Goal: Use online tool/utility: Use online tool/utility

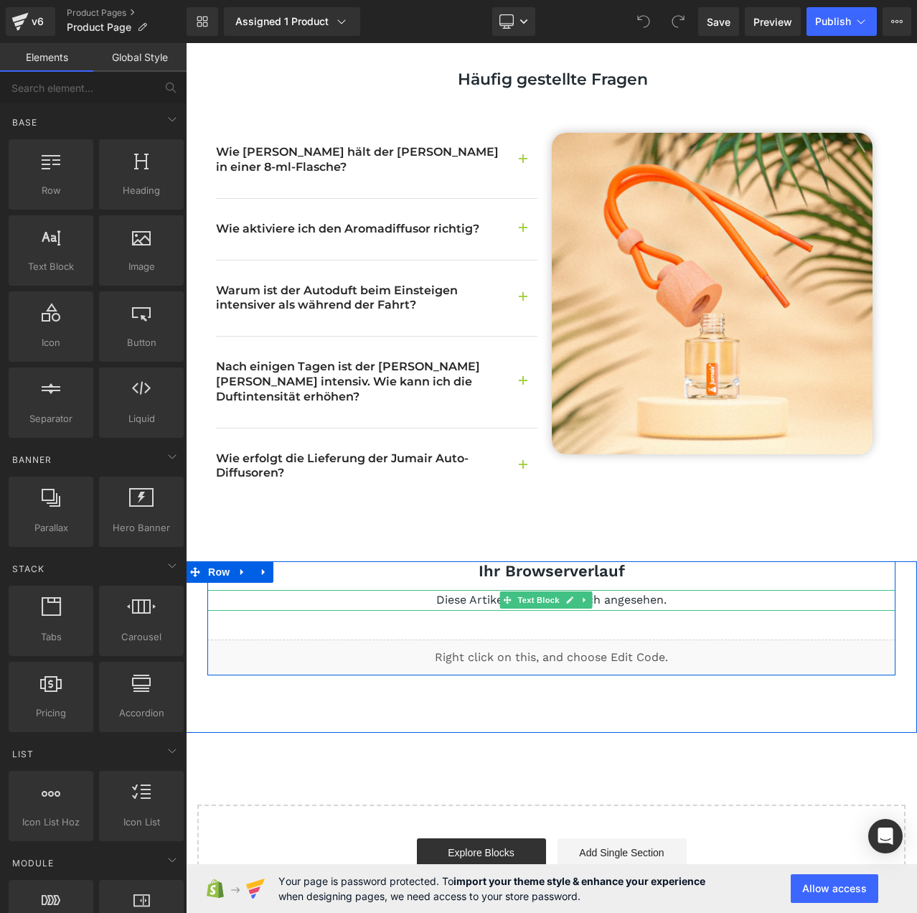
scroll to position [2709, 0]
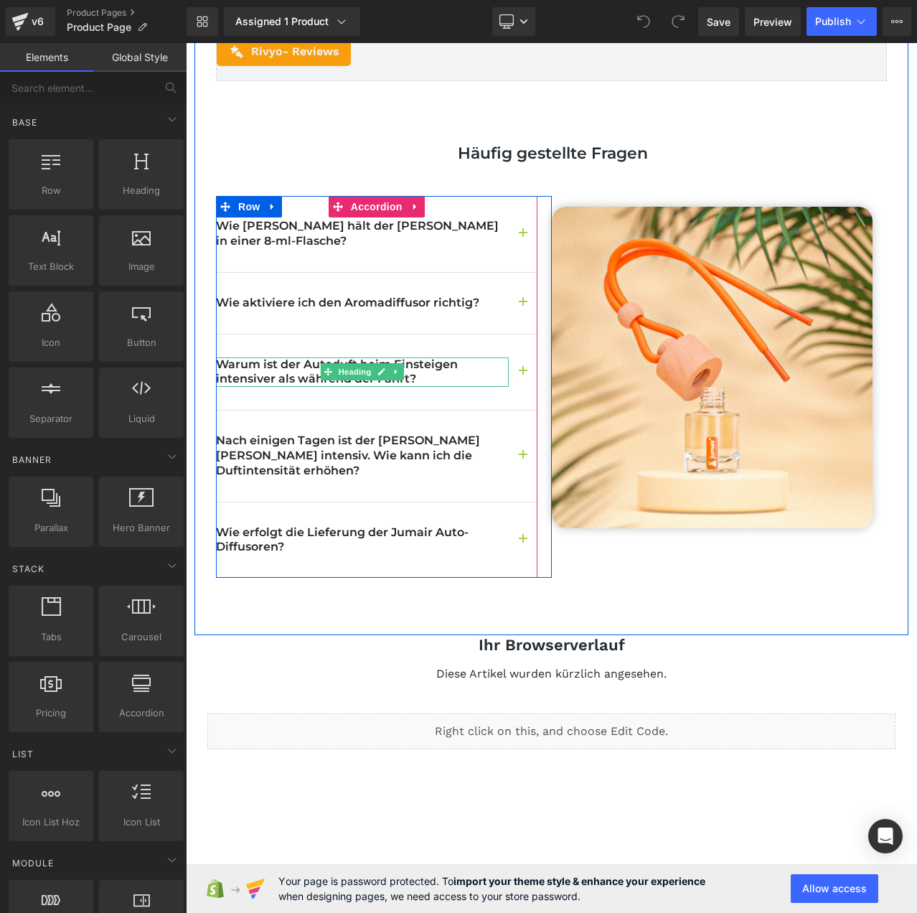
click at [461, 357] on h2 "Warum ist der Autoduft beim Einsteigen intensiver als während der Fahrt?" at bounding box center [362, 372] width 293 height 30
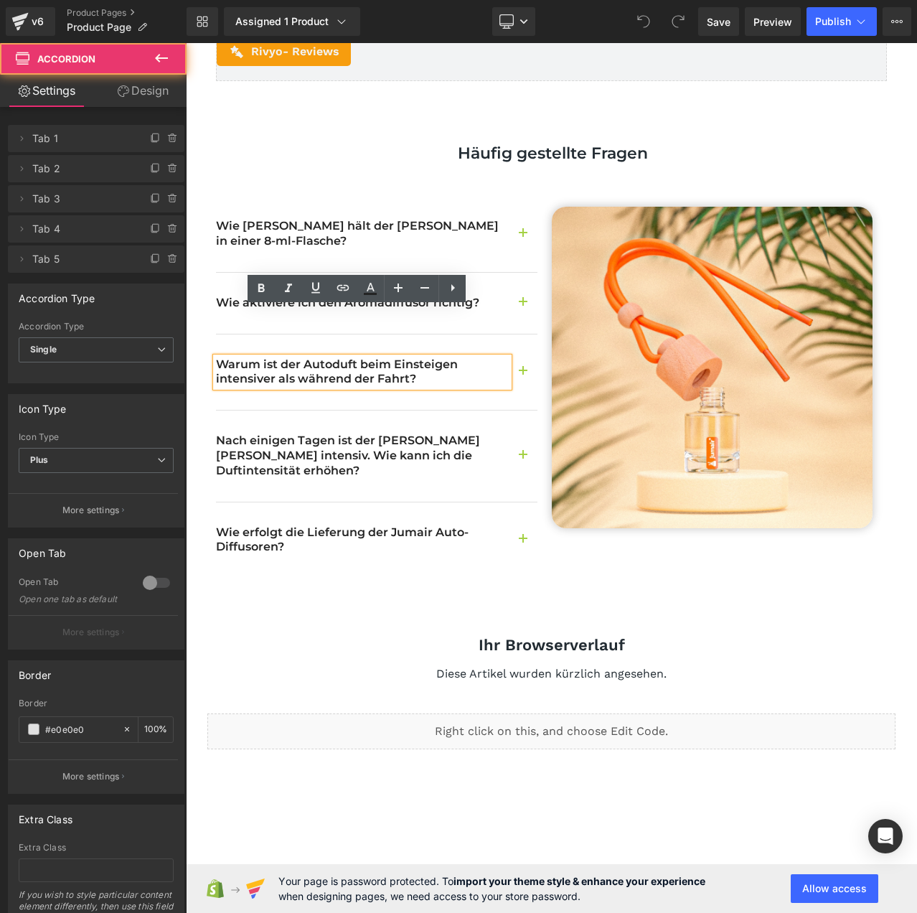
click at [524, 334] on button "button" at bounding box center [523, 372] width 29 height 76
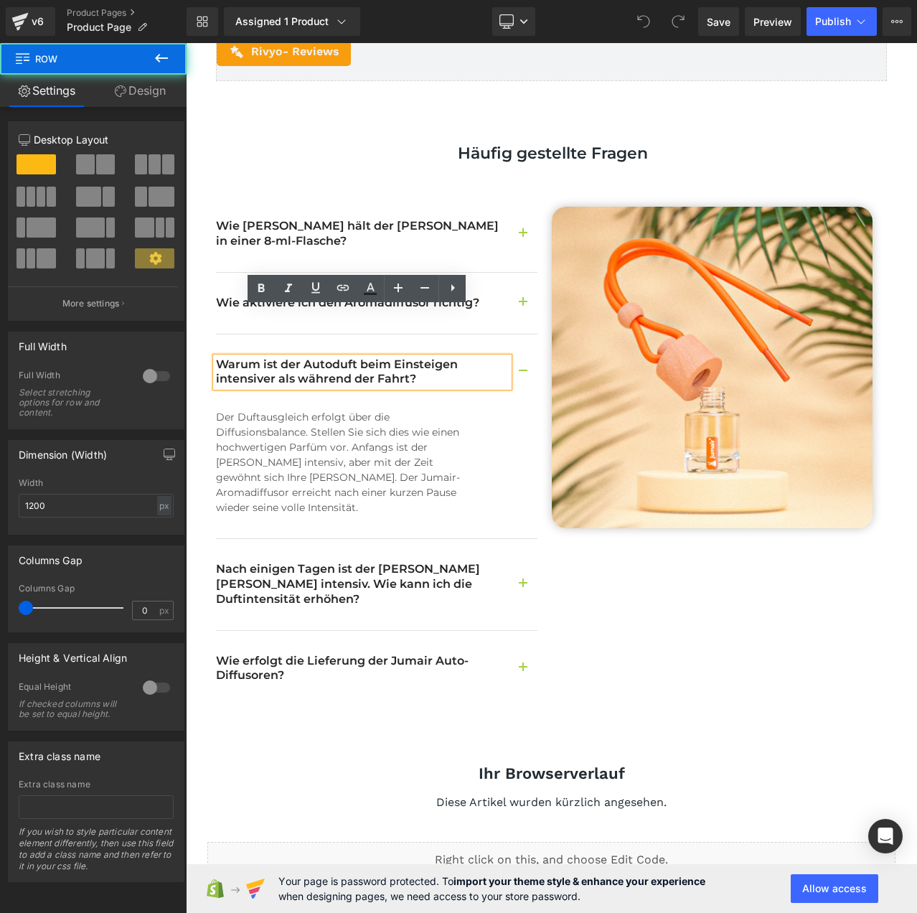
click at [194, 407] on div "Kundenrezensionen Heading Entdecken Sie, was unsere Kunden über unsere Produkte…" at bounding box center [551, 329] width 714 height 869
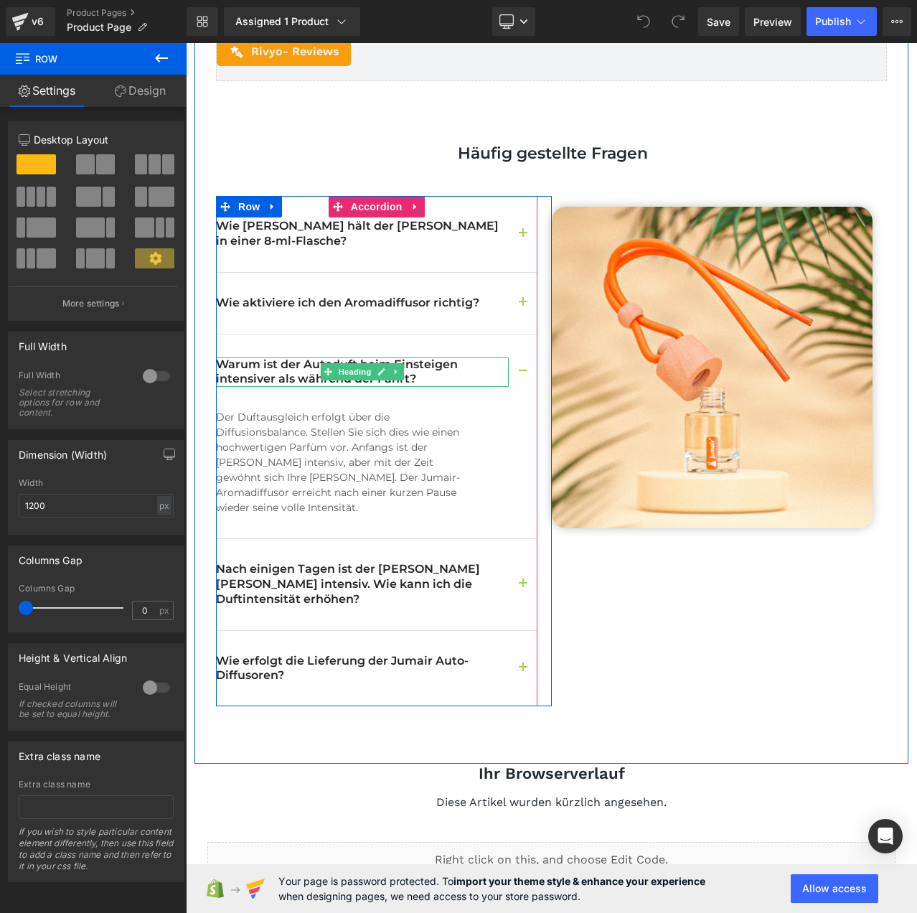
click at [281, 357] on h2 "Warum ist der Autoduft beim Einsteigen intensiver als während der Fahrt?" at bounding box center [362, 372] width 293 height 30
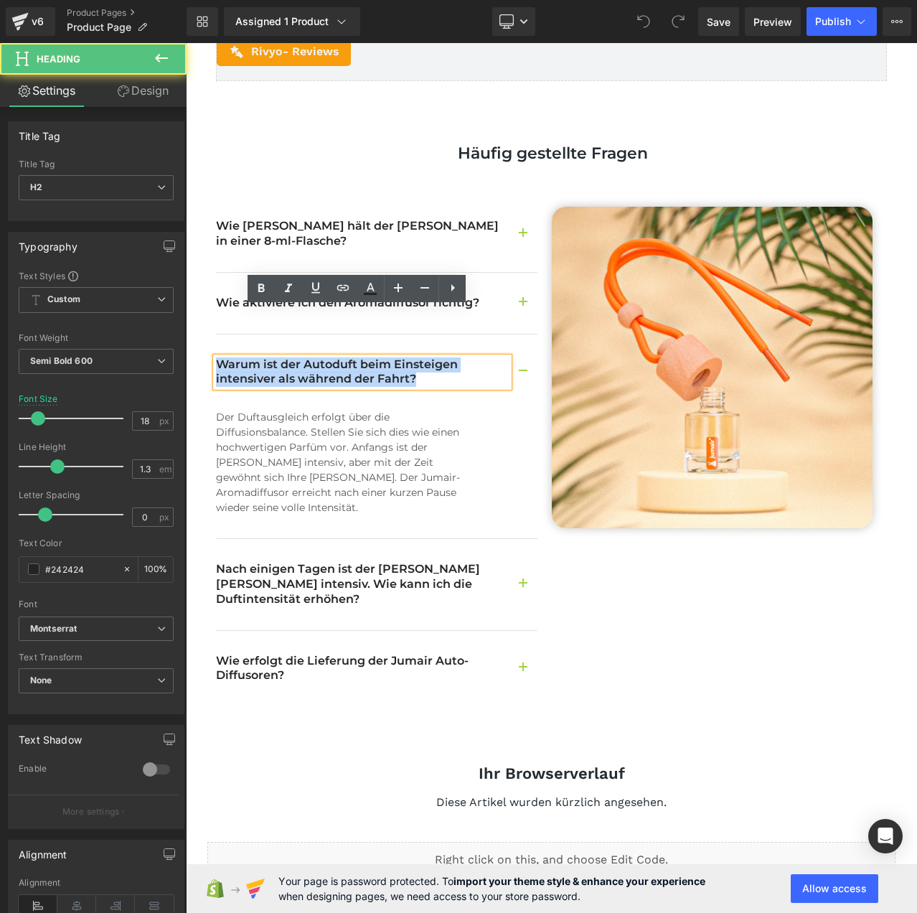
drag, startPoint x: 425, startPoint y: 329, endPoint x: 195, endPoint y: 320, distance: 229.8
click at [195, 320] on div "Kundenrezensionen Heading Entdecken Sie, was unsere Kunden über unsere Produkte…" at bounding box center [551, 329] width 714 height 869
copy h2 "Warum ist der Autoduft beim Einsteigen intensiver als während der Fahrt?"
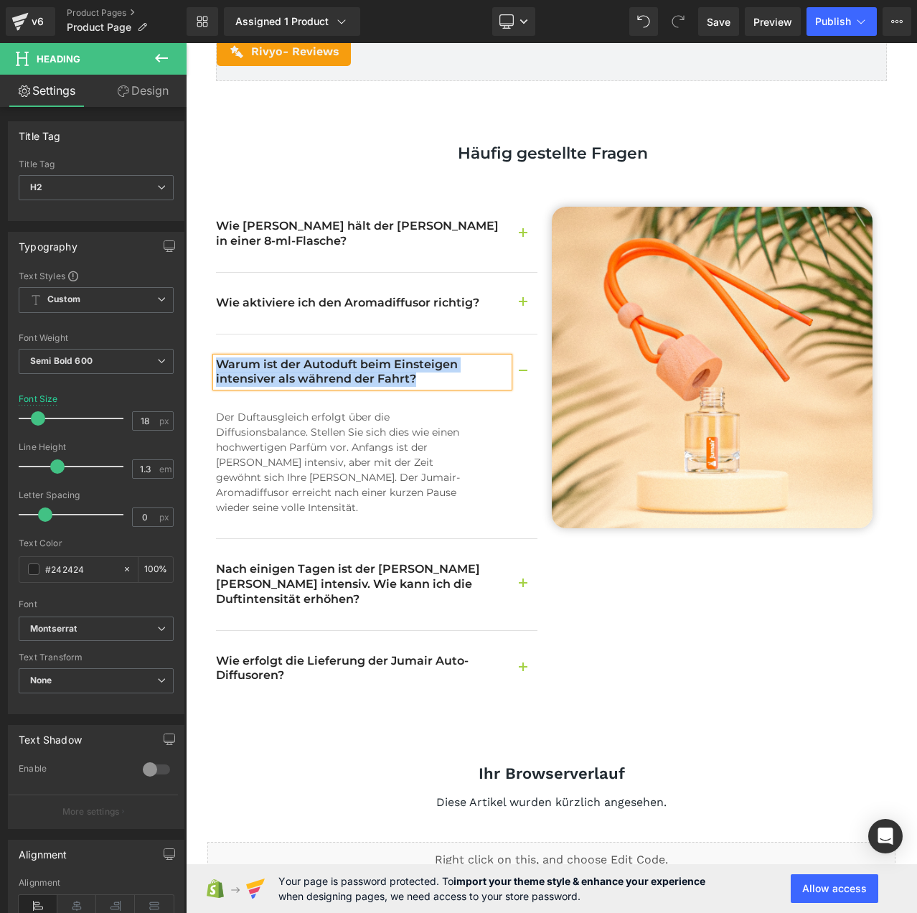
click at [358, 410] on p "Der Duftausgleich erfolgt über die Diffusionsbalance. Stellen Sie sich dies wie…" at bounding box center [341, 462] width 250 height 105
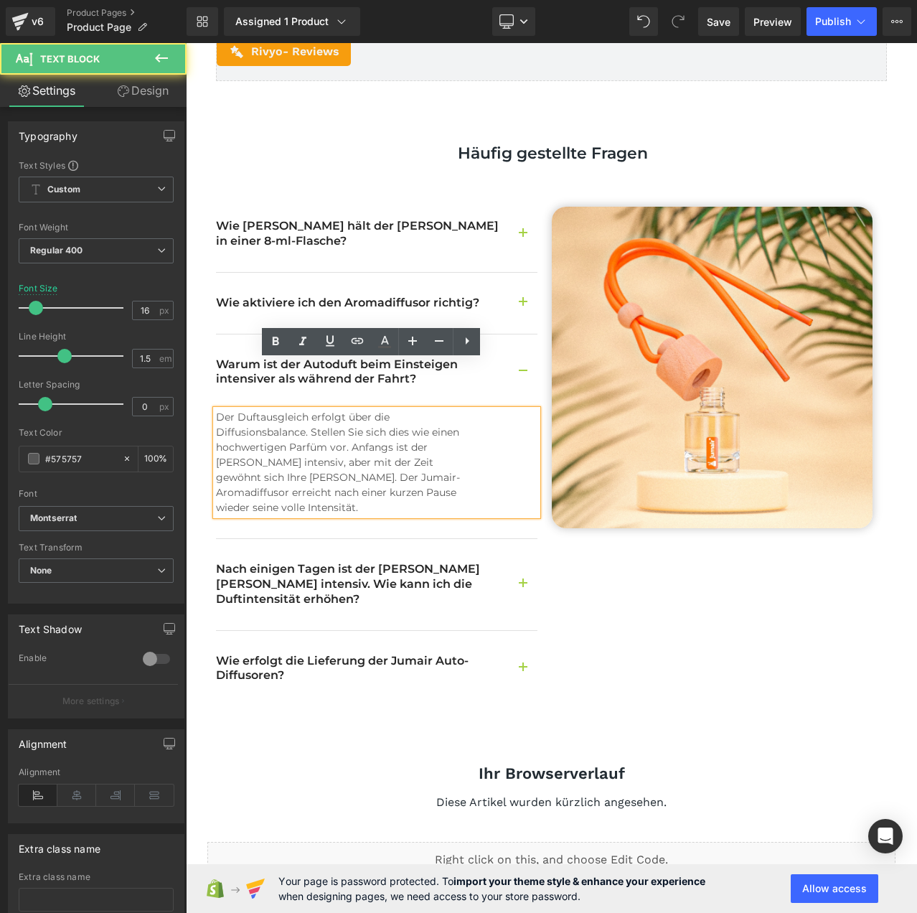
click at [395, 410] on p "Der Duftausgleich erfolgt über die Diffusionsbalance. Stellen Sie sich dies wie…" at bounding box center [341, 462] width 250 height 105
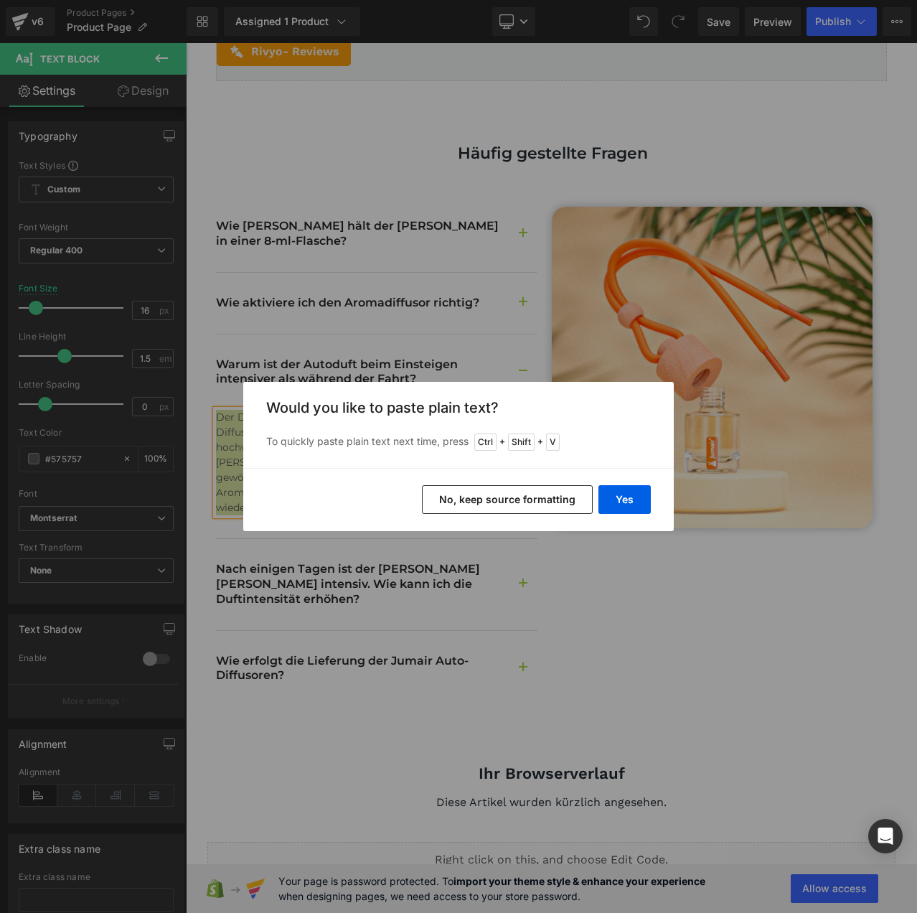
click at [680, 596] on div "Back to Library Insert Would you like to paste plain text? To quickly paste pla…" at bounding box center [458, 456] width 917 height 913
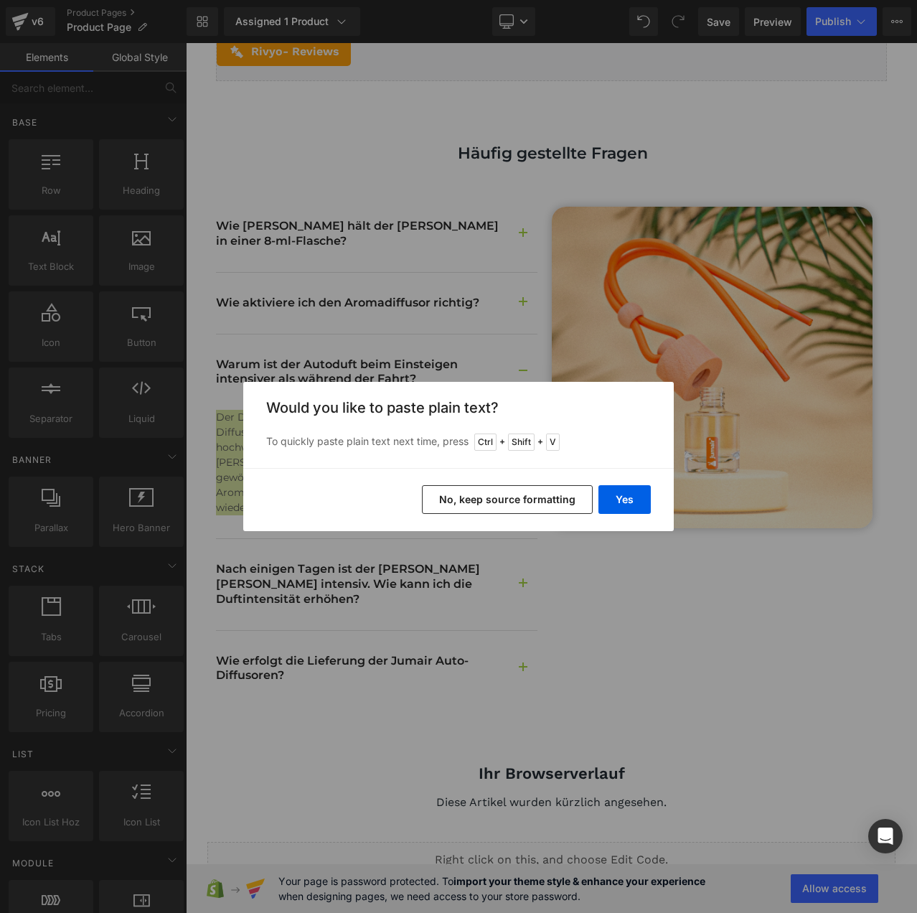
click at [524, 500] on button "No, keep source formatting" at bounding box center [507, 499] width 171 height 29
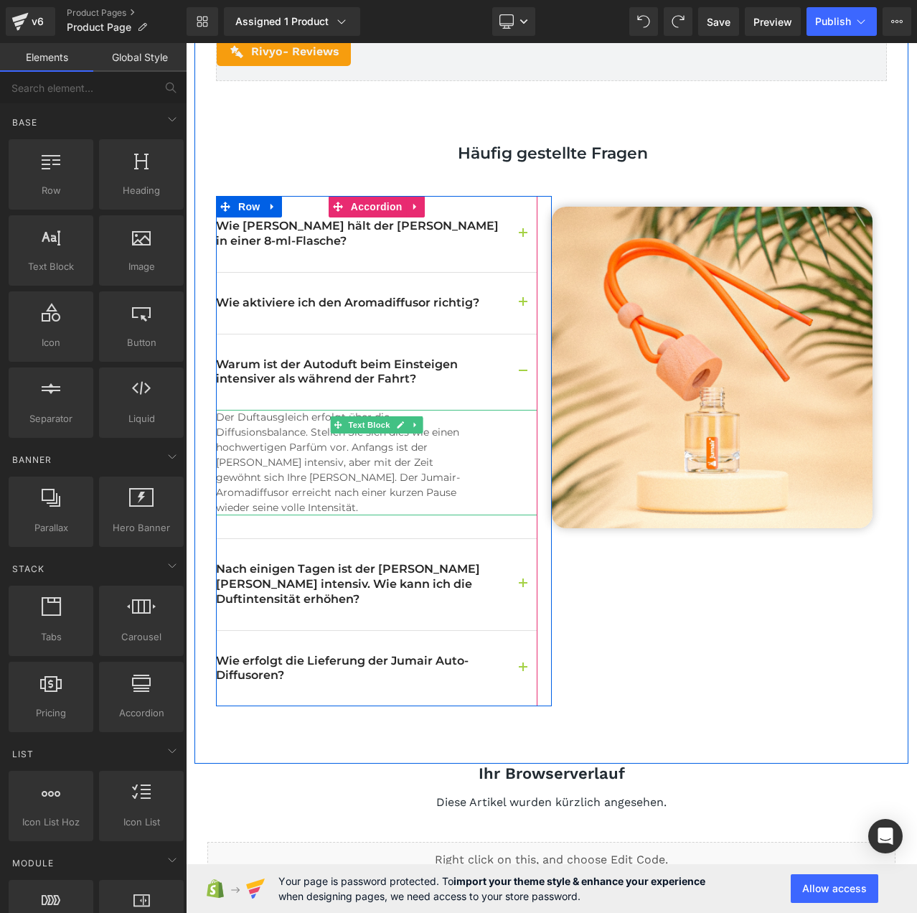
click at [444, 418] on p "Der Duftausgleich erfolgt über die Diffusionsbalance. Stellen Sie sich dies wie…" at bounding box center [341, 462] width 250 height 105
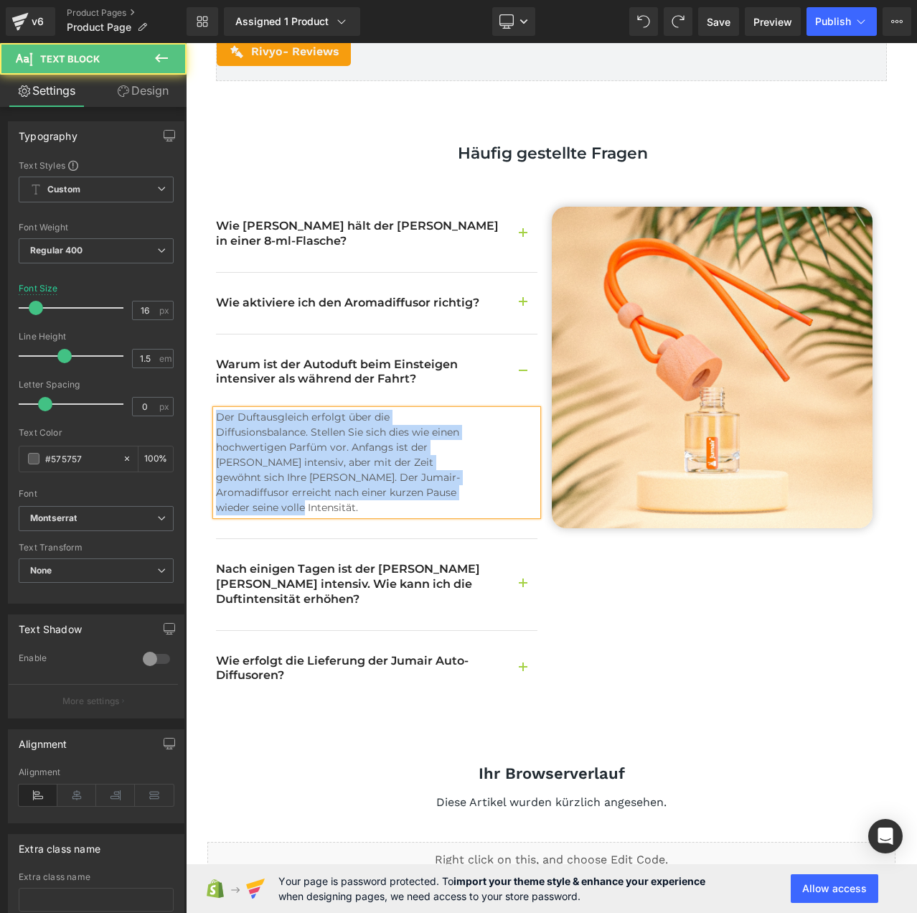
copy p "Der Duftausgleich erfolgt über die Diffusionsbalance. Stellen Sie sich dies wie…"
click at [520, 334] on button "button" at bounding box center [523, 372] width 29 height 76
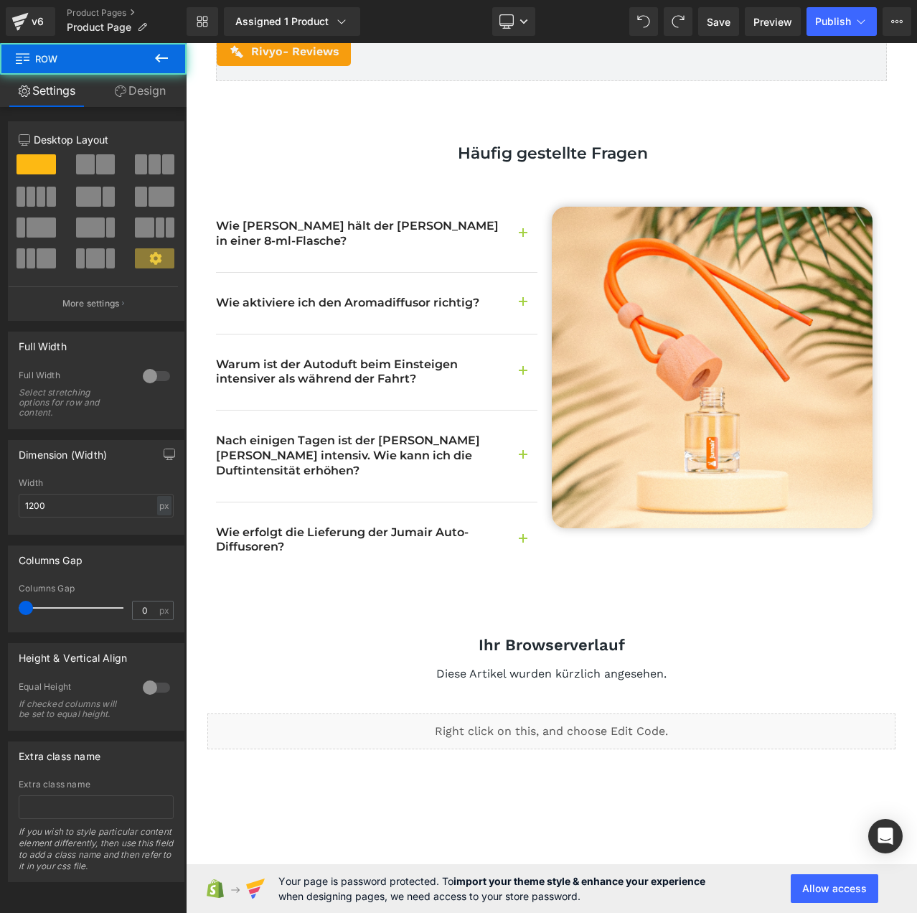
click at [893, 548] on div "Kundenrezensionen Heading Entdecken Sie, was unsere Kunden über unsere Produkte…" at bounding box center [551, 265] width 714 height 741
click at [517, 17] on link "Desktop" at bounding box center [513, 21] width 43 height 29
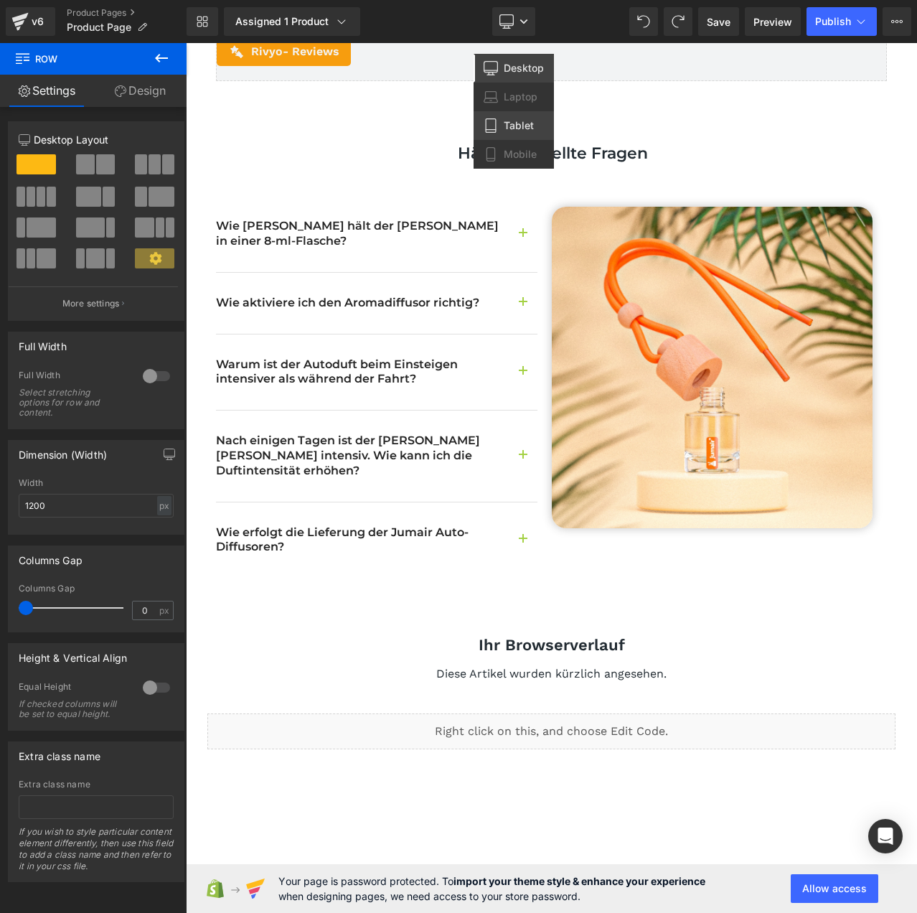
click at [512, 126] on span "Tablet" at bounding box center [519, 125] width 30 height 13
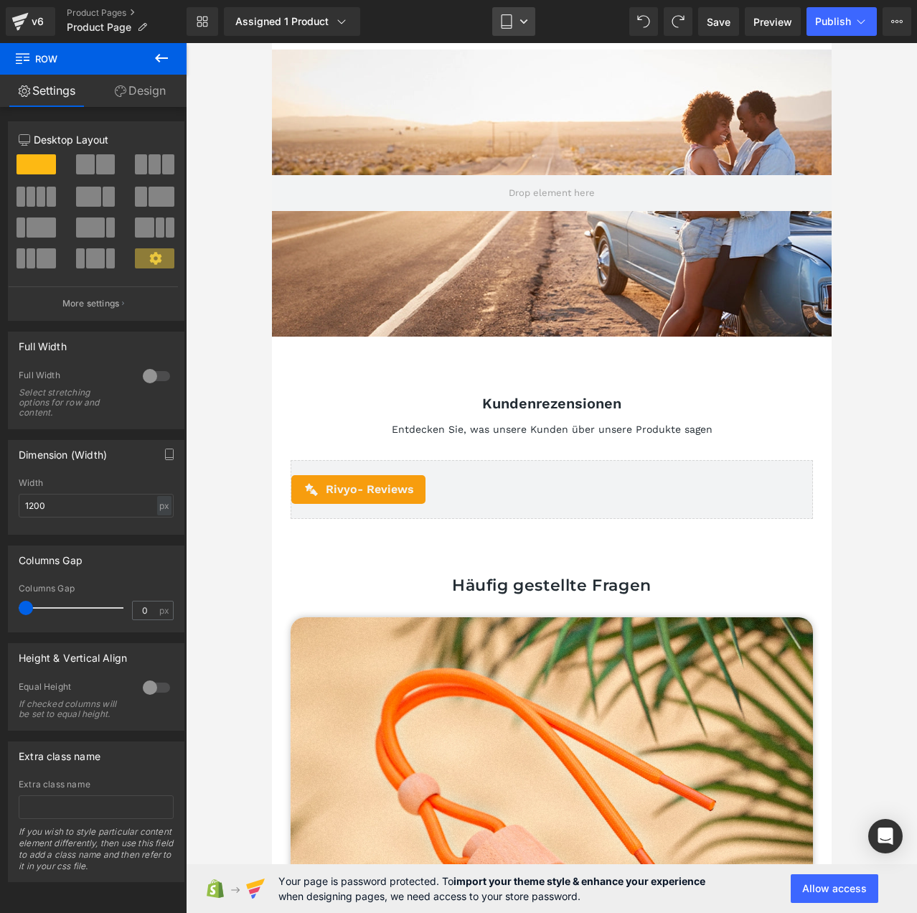
scroll to position [2500, 0]
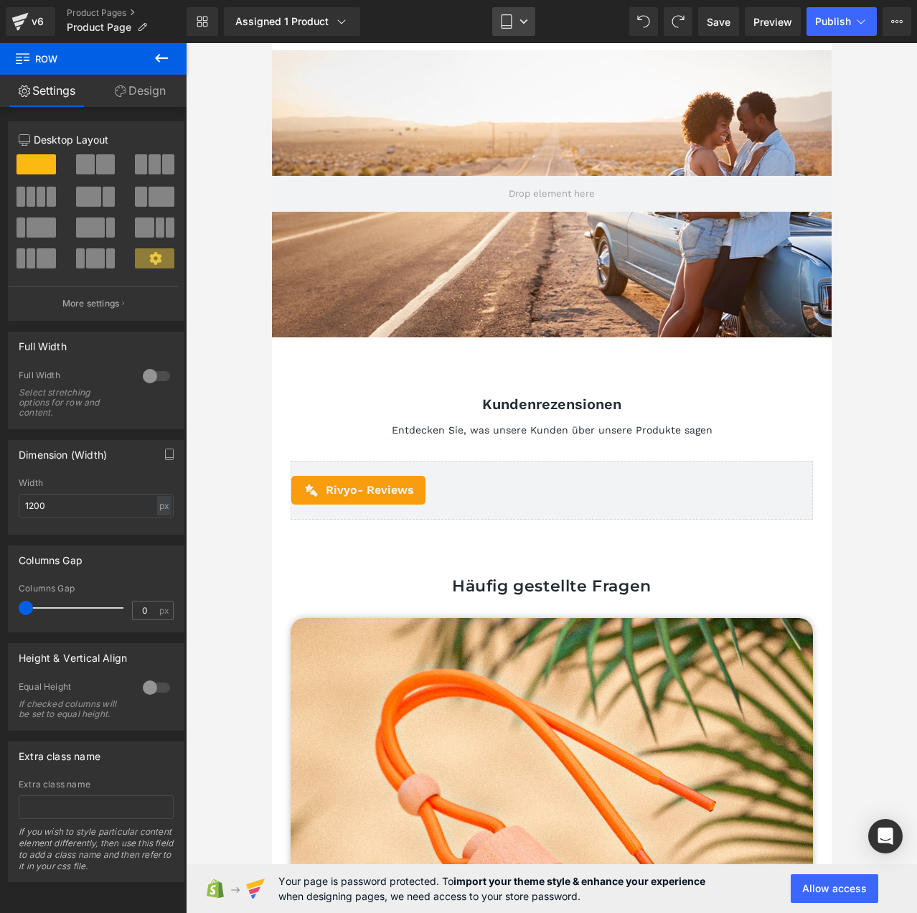
click at [509, 26] on icon at bounding box center [507, 26] width 10 height 0
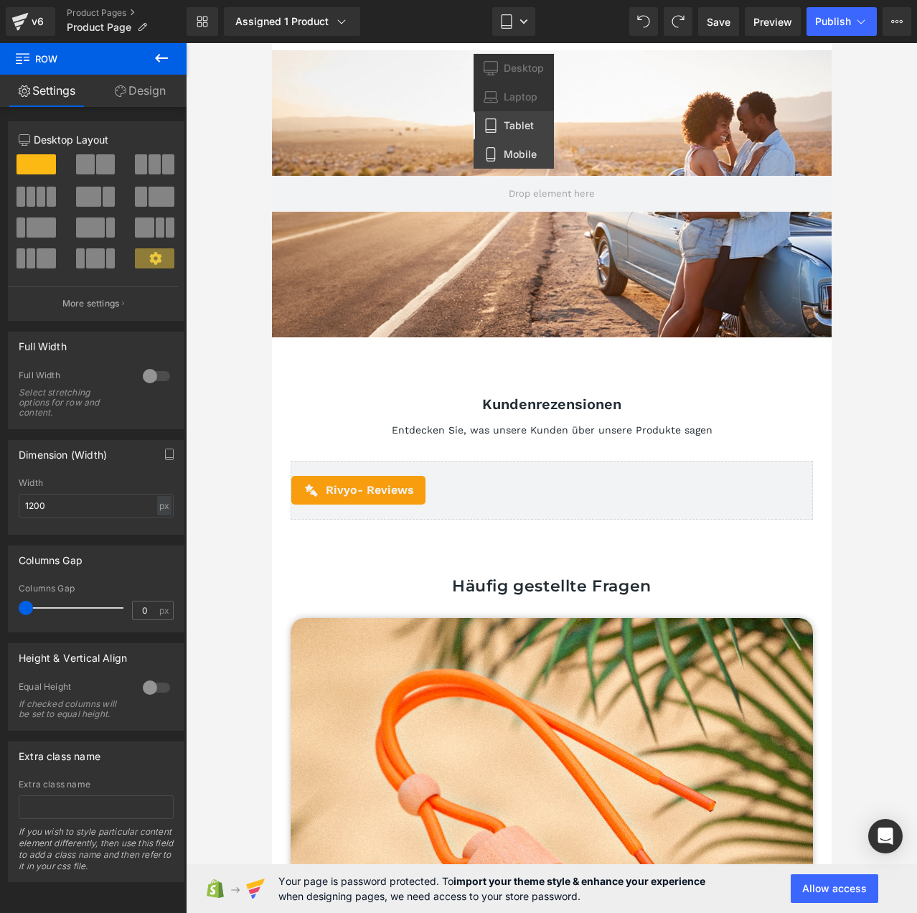
click at [516, 155] on span "Mobile" at bounding box center [520, 154] width 33 height 13
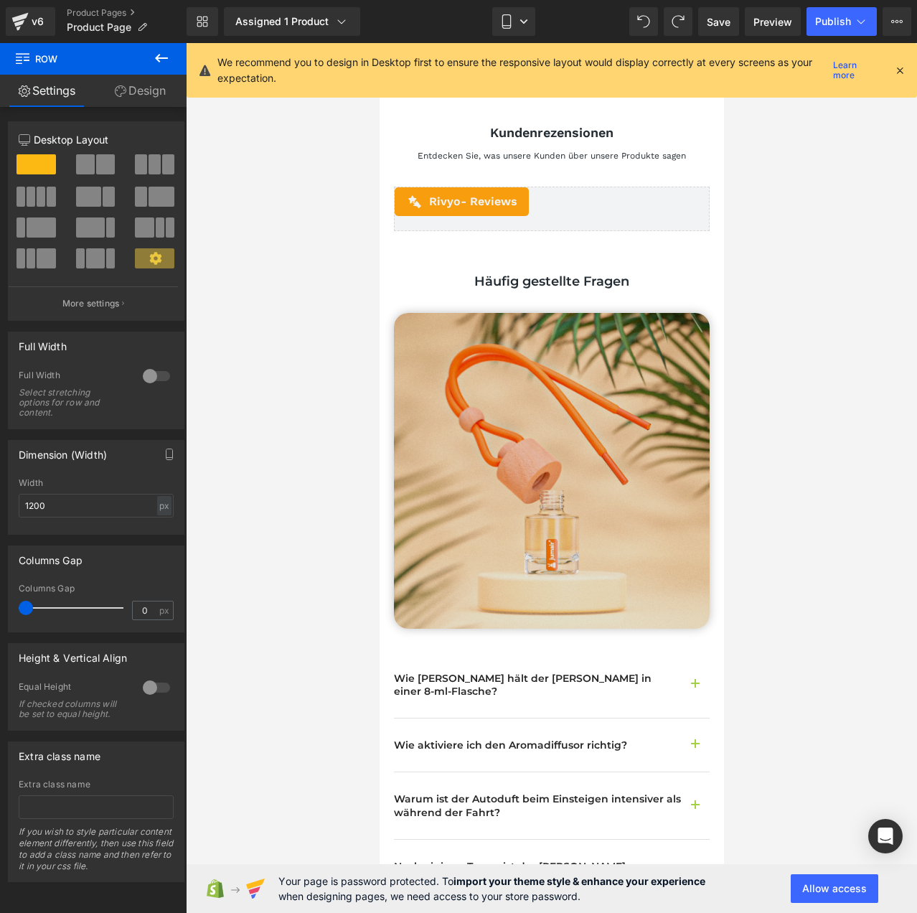
scroll to position [3006, 0]
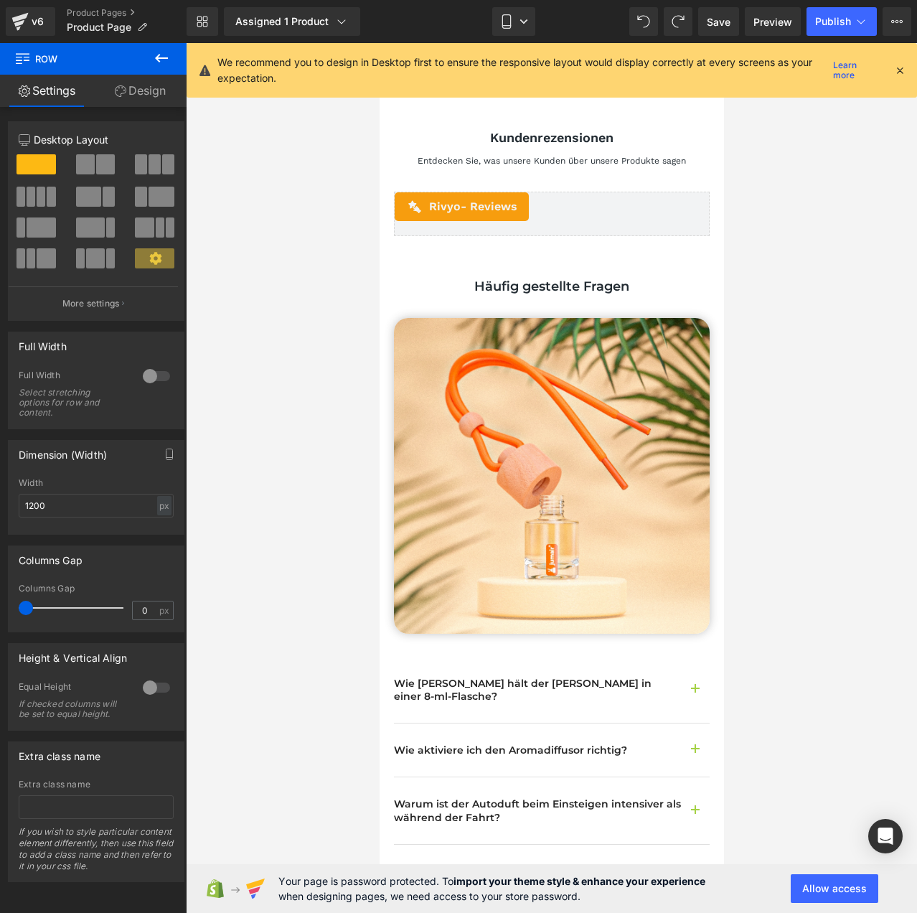
click at [899, 67] on icon at bounding box center [900, 70] width 13 height 13
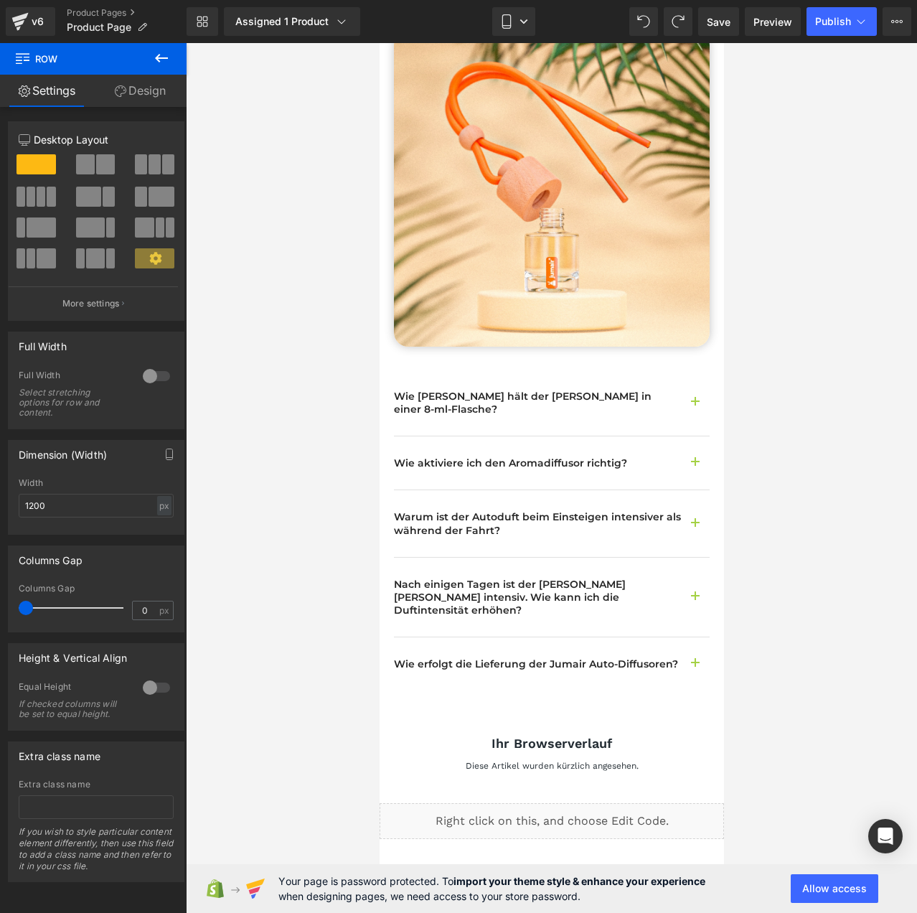
scroll to position [3222, 0]
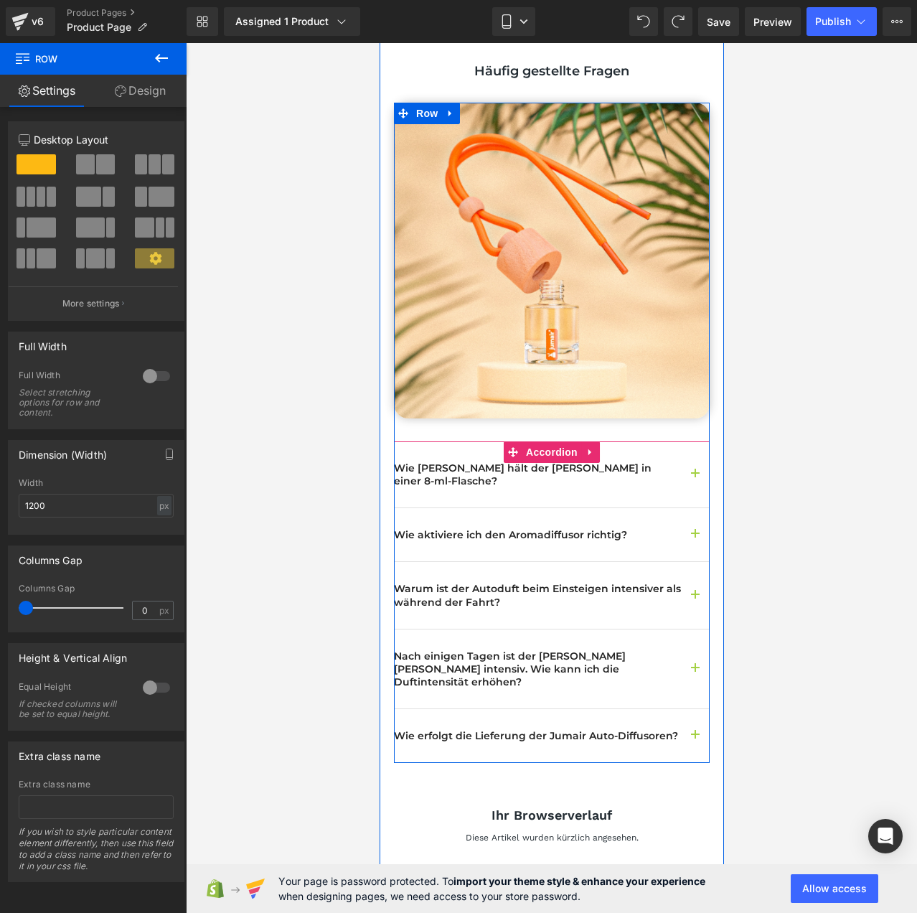
click at [695, 672] on span "button" at bounding box center [695, 672] width 0 height 0
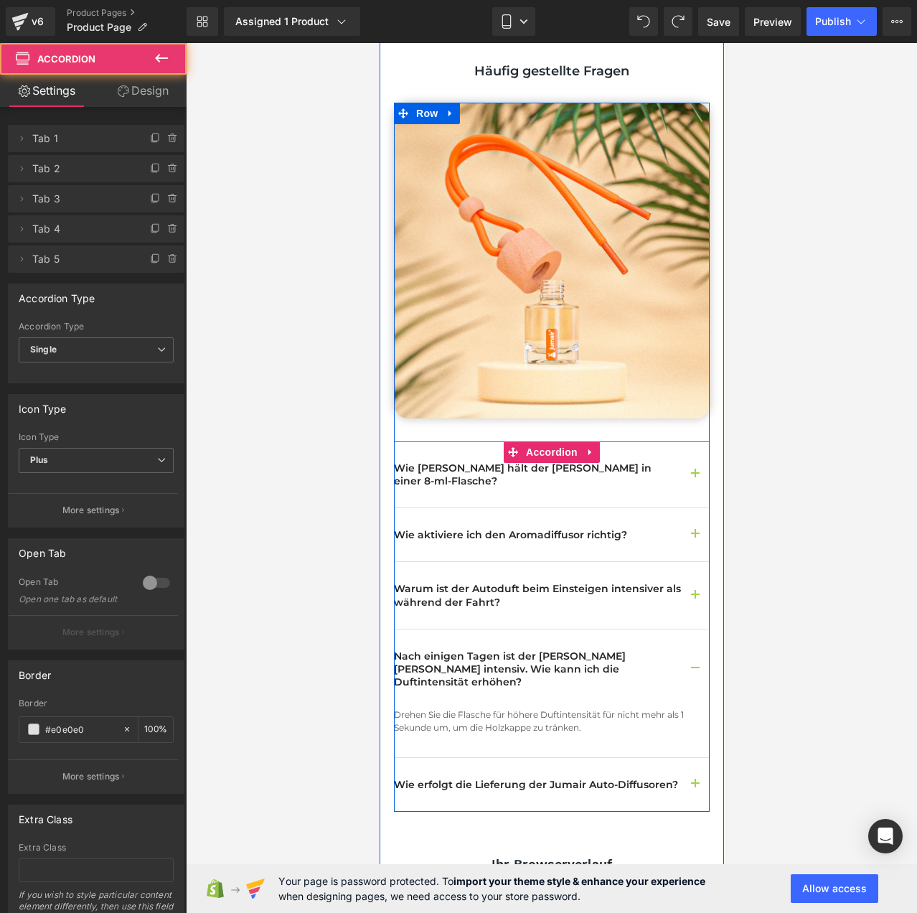
click at [695, 672] on span "button" at bounding box center [695, 672] width 0 height 0
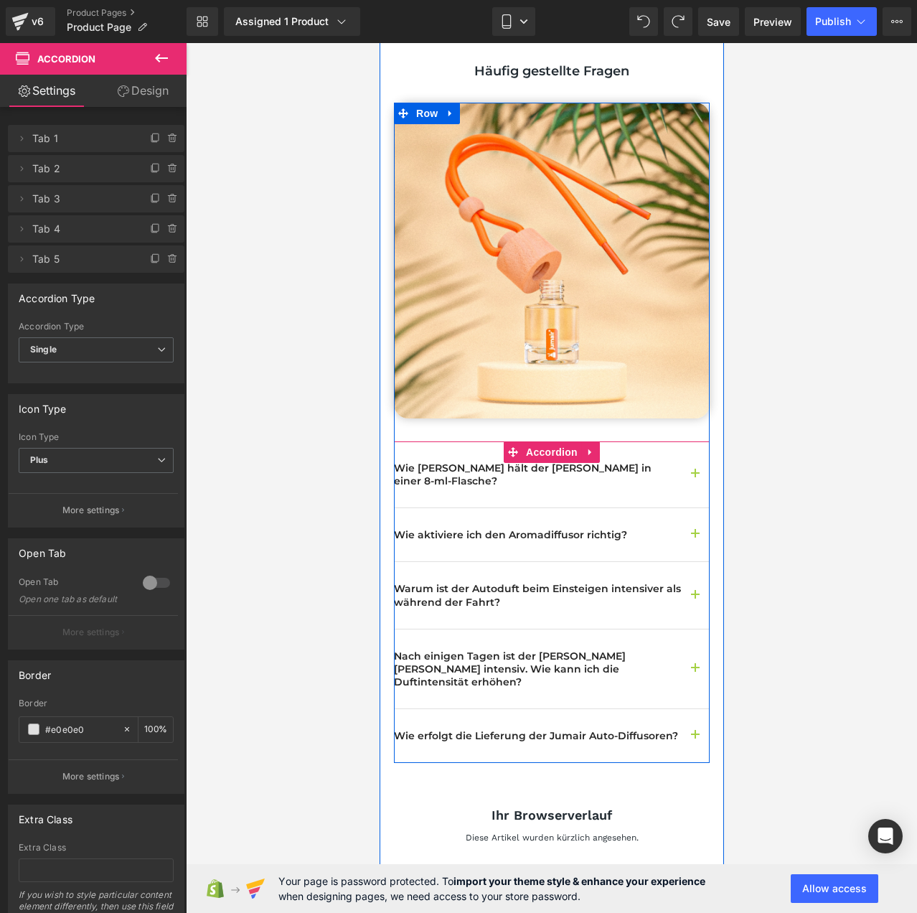
click at [695, 672] on span "button" at bounding box center [695, 672] width 0 height 0
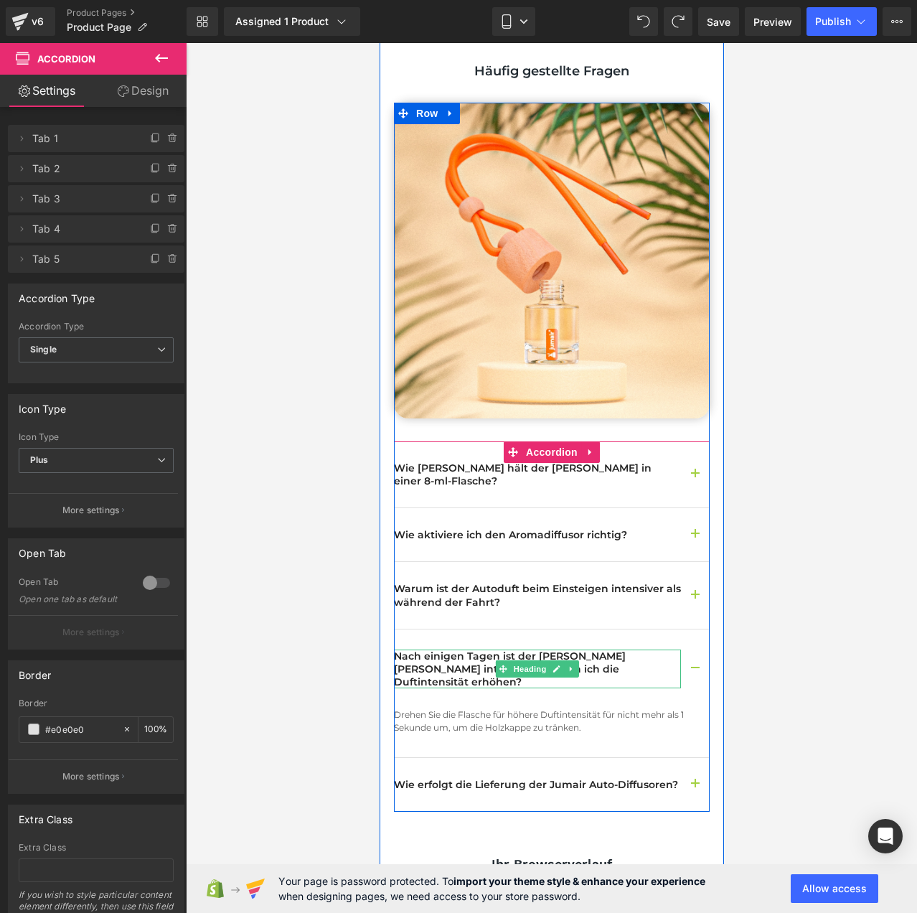
click at [594, 649] on h2 "Nach einigen Tagen ist der [PERSON_NAME] [PERSON_NAME] intensiv. Wie kann ich d…" at bounding box center [536, 668] width 287 height 39
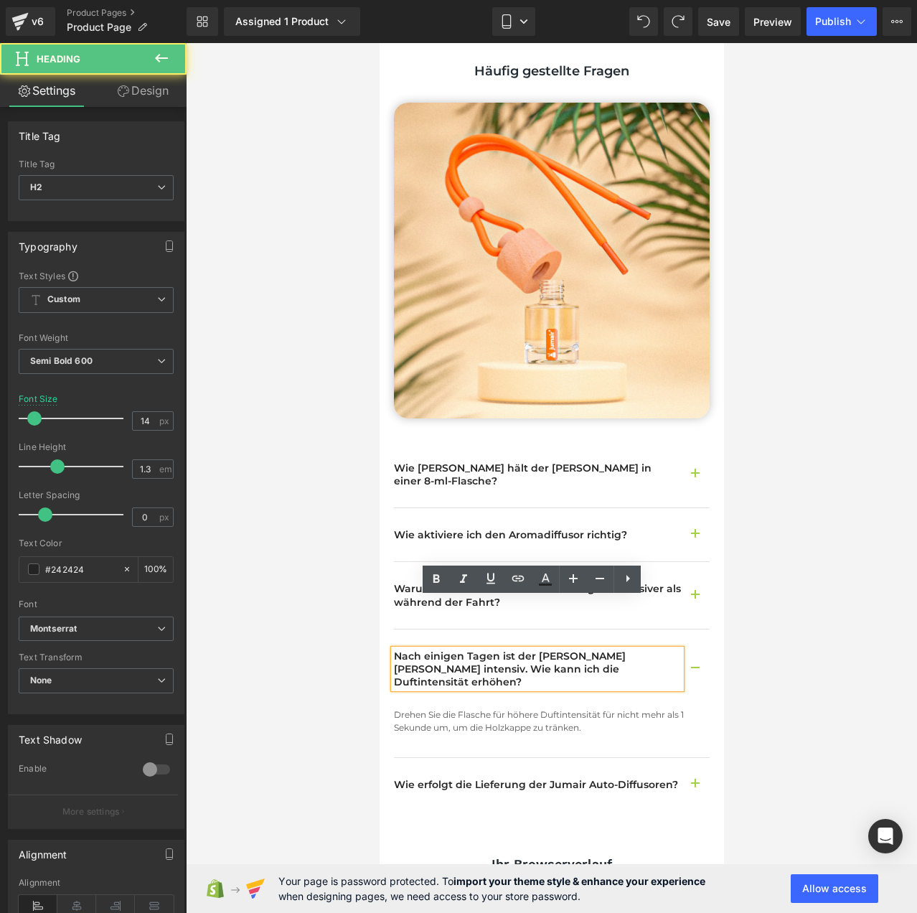
click at [591, 649] on h2 "Nach einigen Tagen ist der [PERSON_NAME] [PERSON_NAME] intensiv. Wie kann ich d…" at bounding box center [536, 668] width 287 height 39
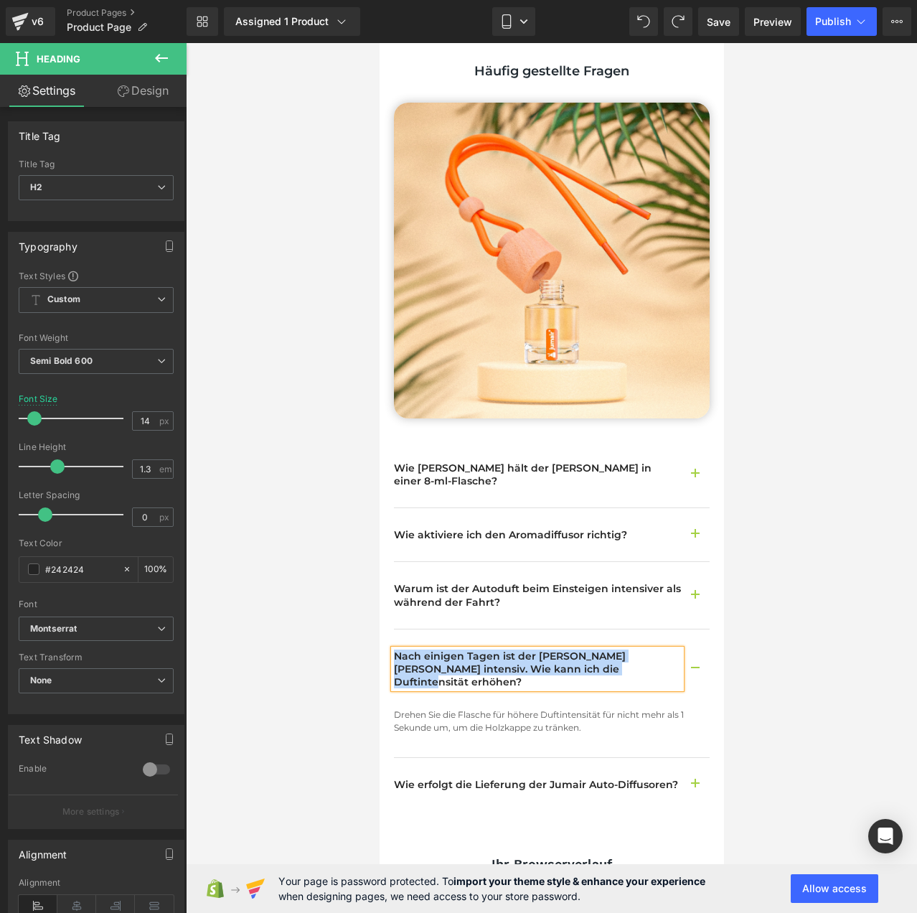
copy h2 "Nach einigen Tagen ist der [PERSON_NAME] [PERSON_NAME] intensiv. Wie kann ich d…"
click at [546, 713] on span "Text Block" at bounding box center [543, 721] width 47 height 17
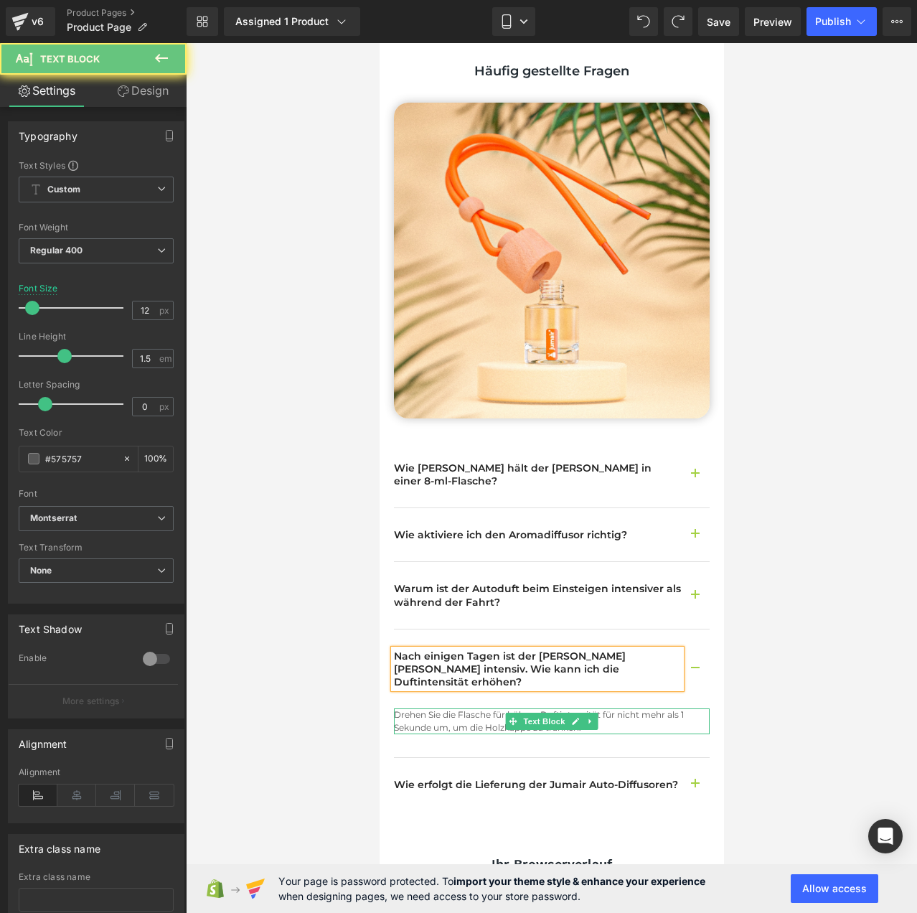
click at [621, 708] on p "Drehen Sie die Flasche für höhere Duftintensität für nicht mehr als 1 Sekunde u…" at bounding box center [551, 721] width 316 height 26
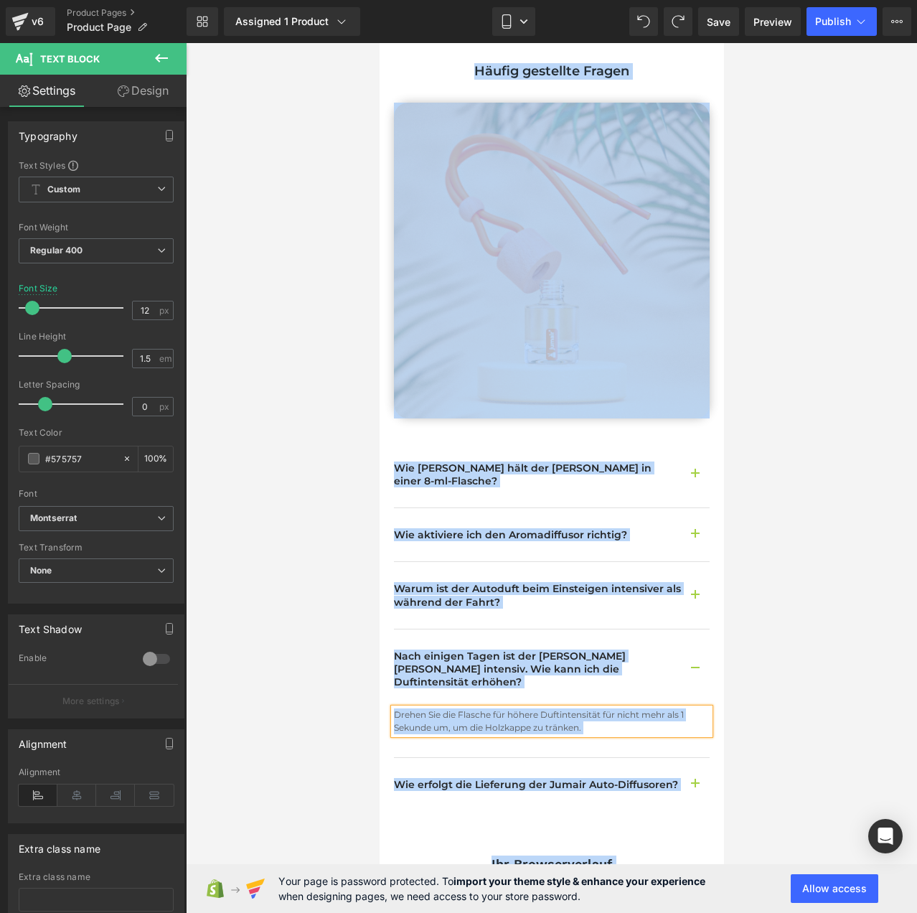
click at [583, 708] on p "Drehen Sie die Flasche für höhere Duftintensität für nicht mehr als 1 Sekunde u…" at bounding box center [551, 721] width 316 height 26
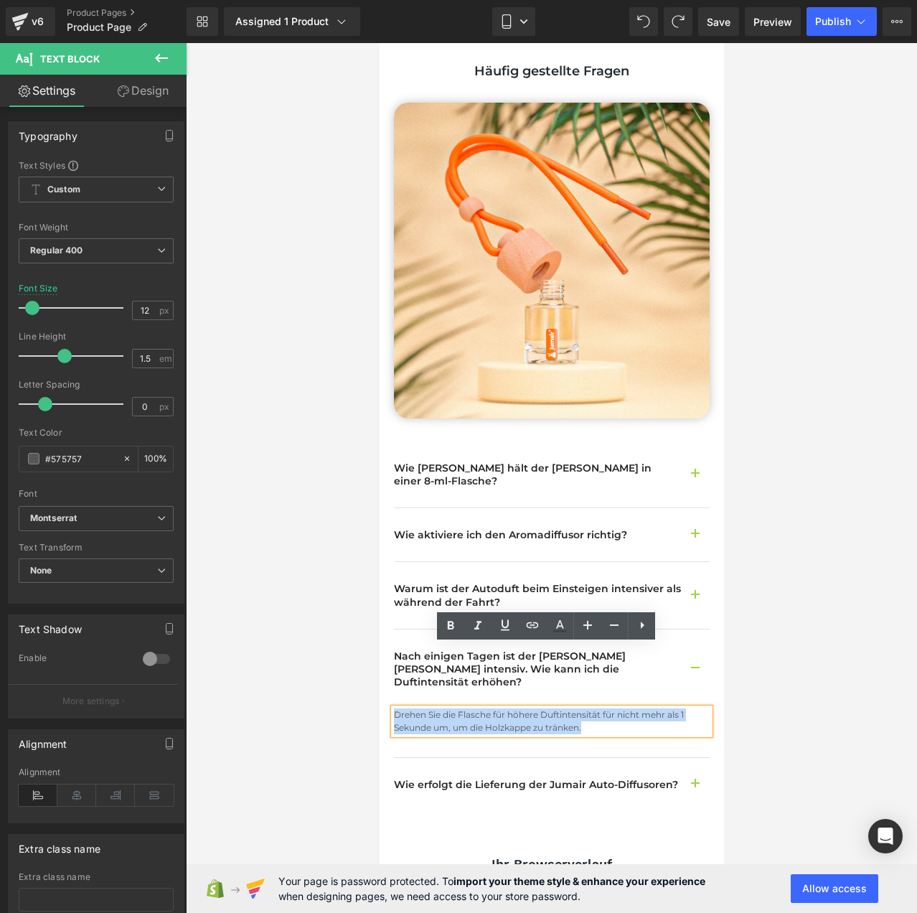
drag, startPoint x: 602, startPoint y: 664, endPoint x: 380, endPoint y: 652, distance: 222.1
click at [380, 652] on div "Frequently asked questions, answered Heading Häufig gestellte Fragen Heading Im…" at bounding box center [551, 438] width 344 height 748
copy p "Drehen Sie die Flasche für höhere Duftintensität für nicht mehr als 1 Sekunde u…"
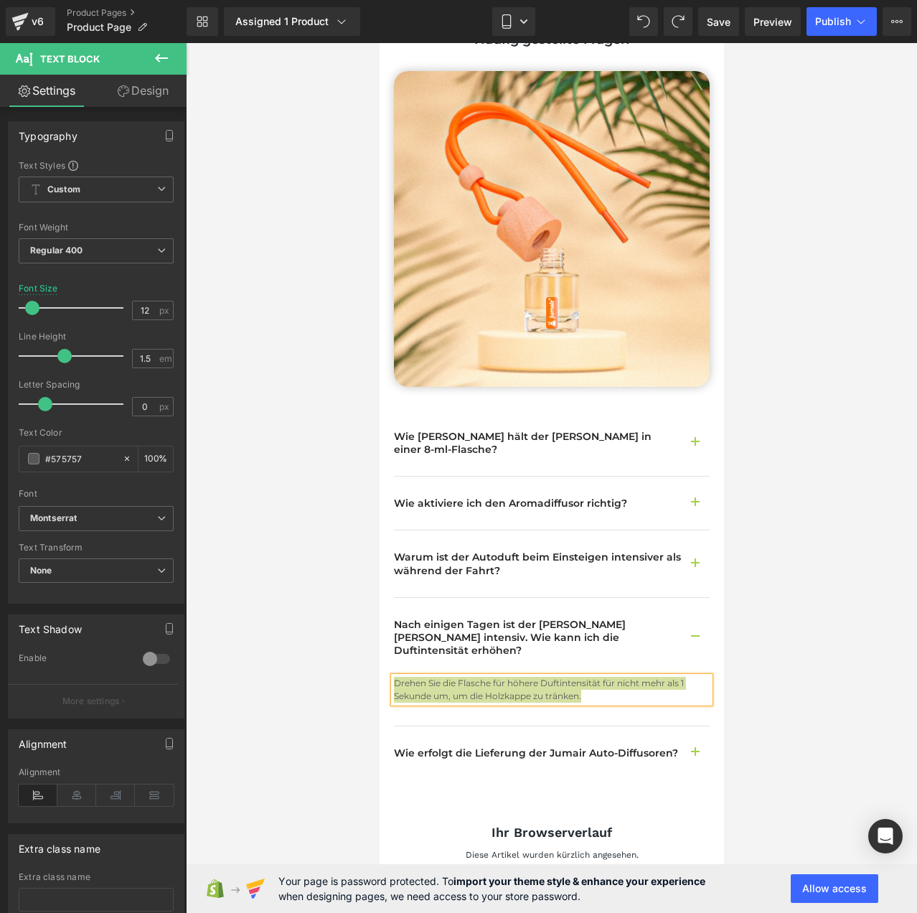
scroll to position [3605, 0]
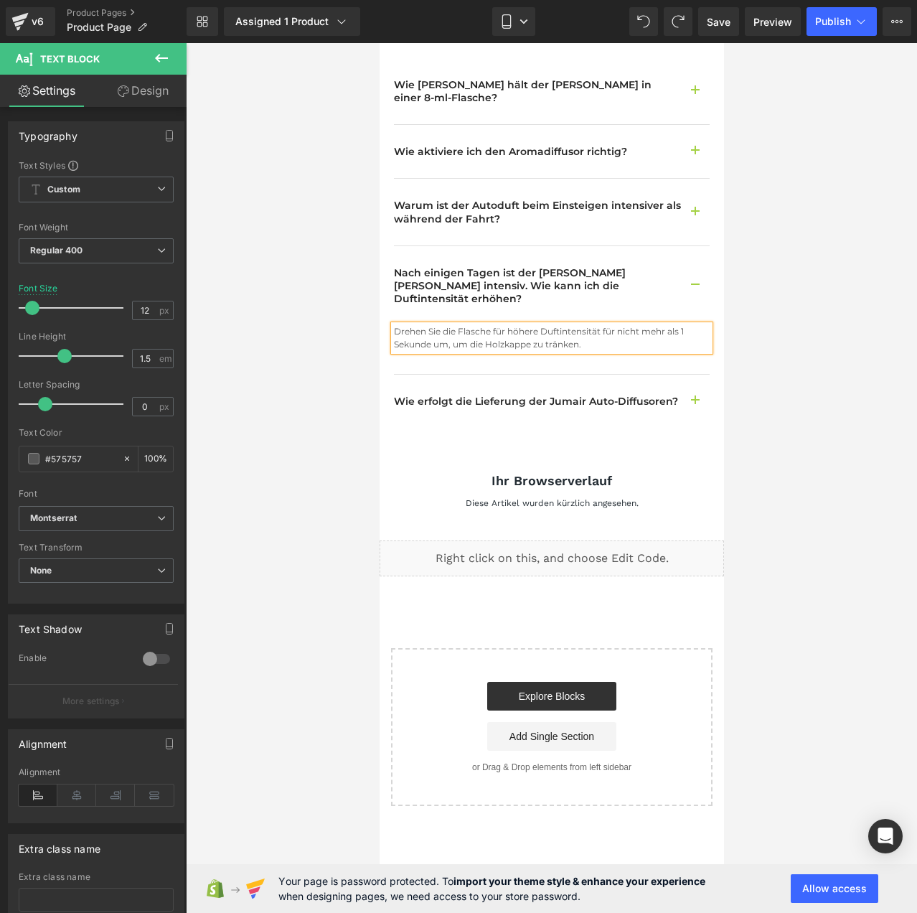
click at [672, 649] on div "Start building your page Explore Blocks Add Single Section or Drag & Drop eleme…" at bounding box center [551, 726] width 319 height 155
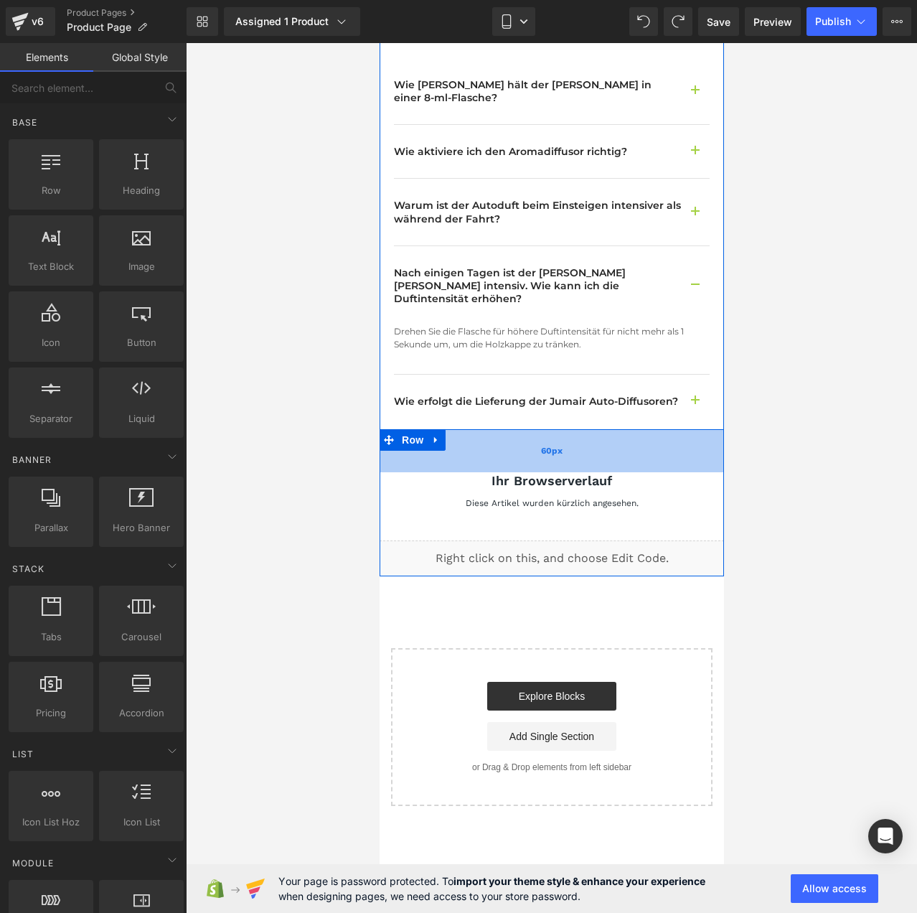
click at [651, 429] on div "60px" at bounding box center [551, 450] width 344 height 43
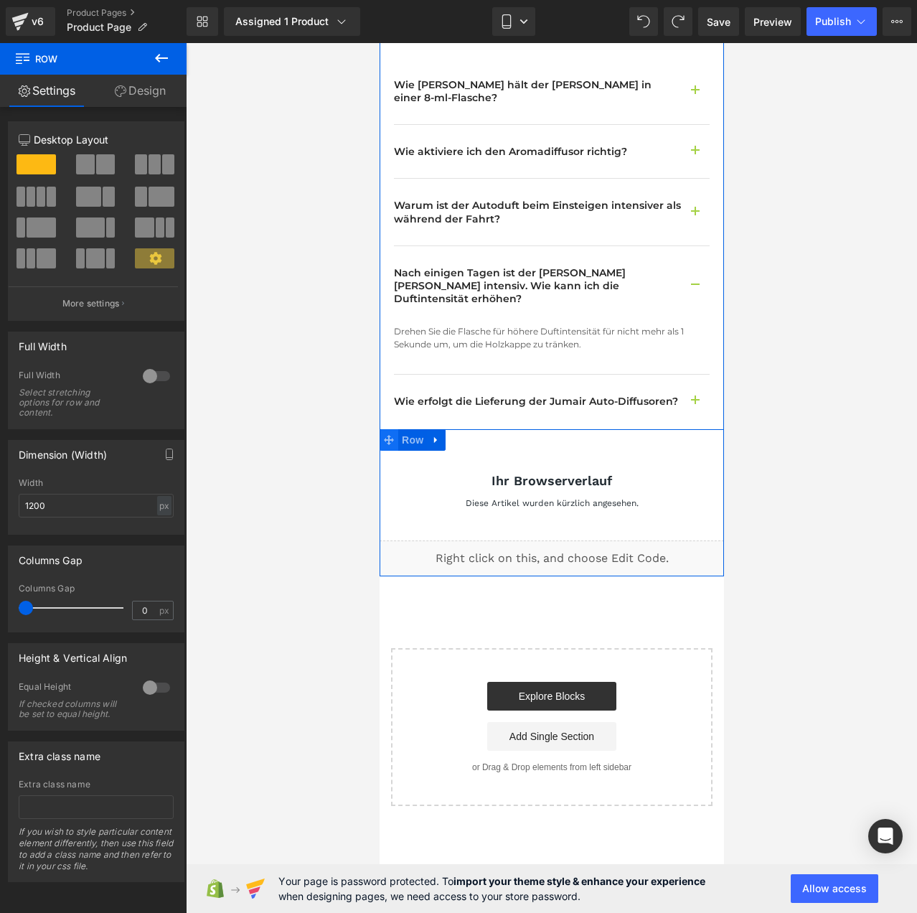
click at [393, 434] on icon at bounding box center [388, 439] width 10 height 11
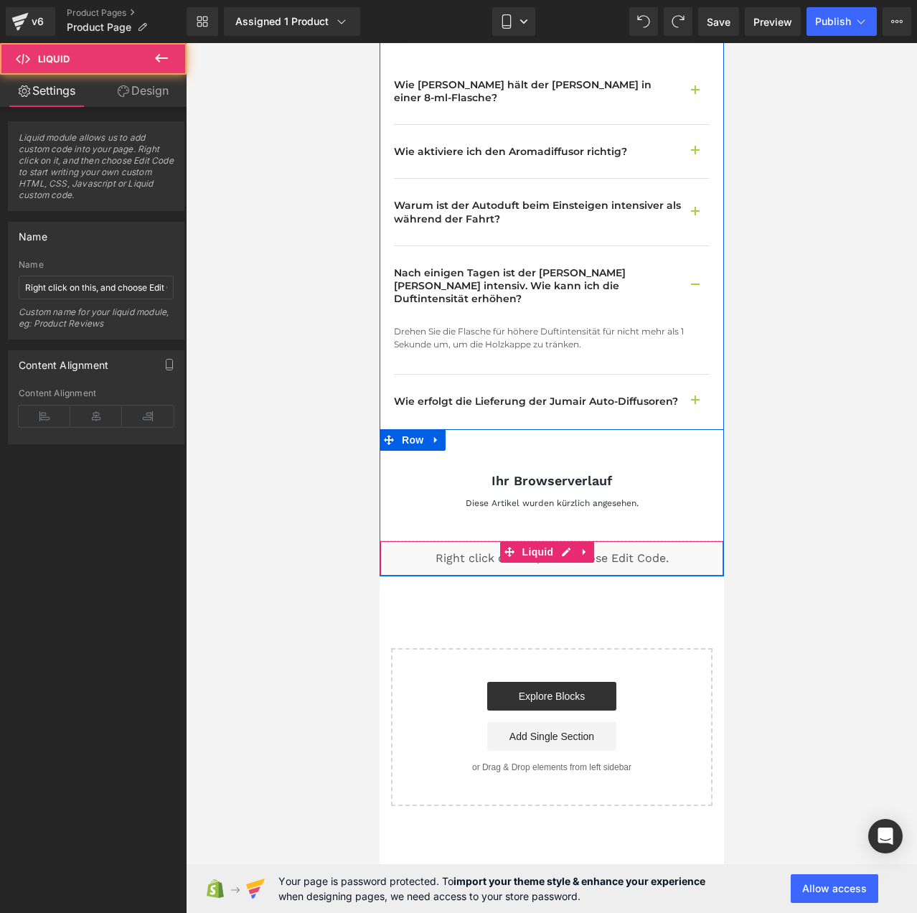
click at [414, 540] on div "Liquid" at bounding box center [551, 558] width 344 height 36
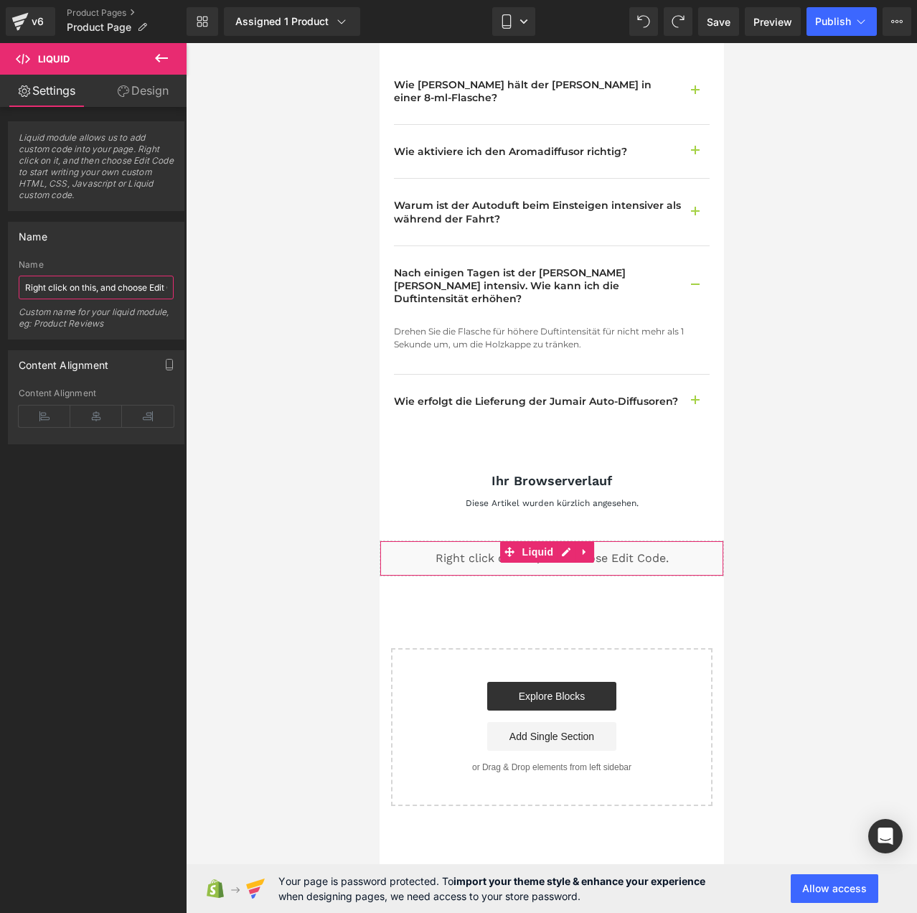
click at [105, 286] on input "Right click on this, and choose Edit Code." at bounding box center [96, 288] width 155 height 24
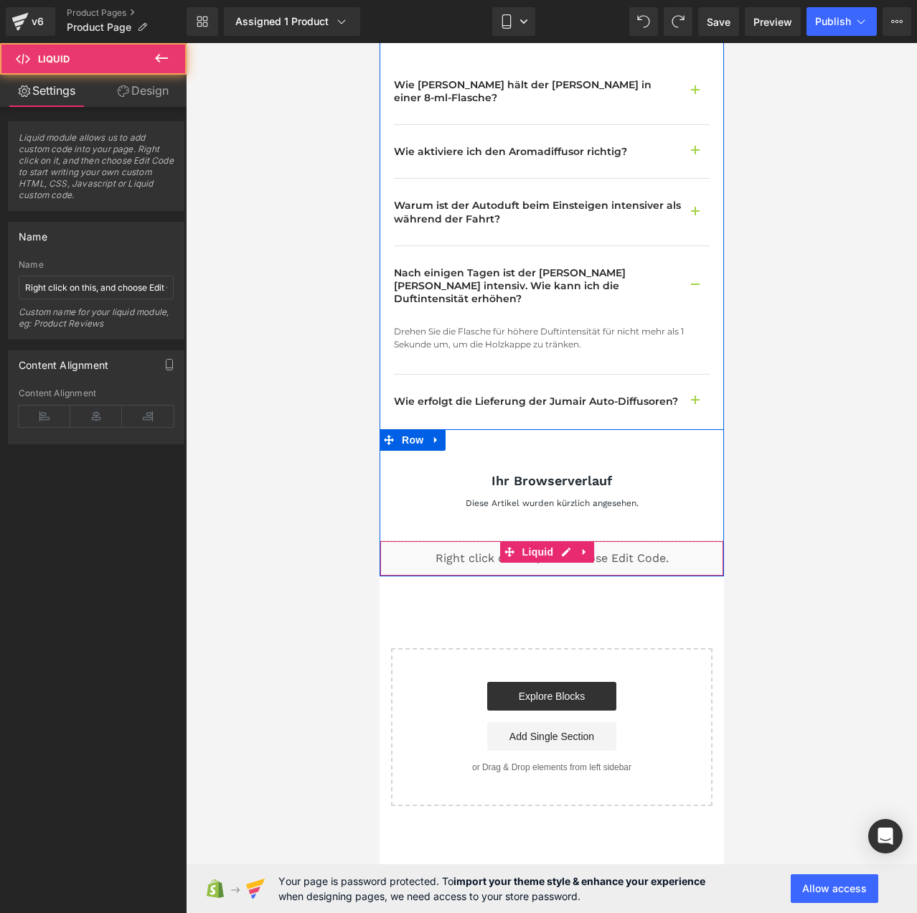
click at [480, 540] on div "Liquid" at bounding box center [551, 558] width 344 height 36
click at [564, 540] on div "Liquid" at bounding box center [551, 558] width 344 height 36
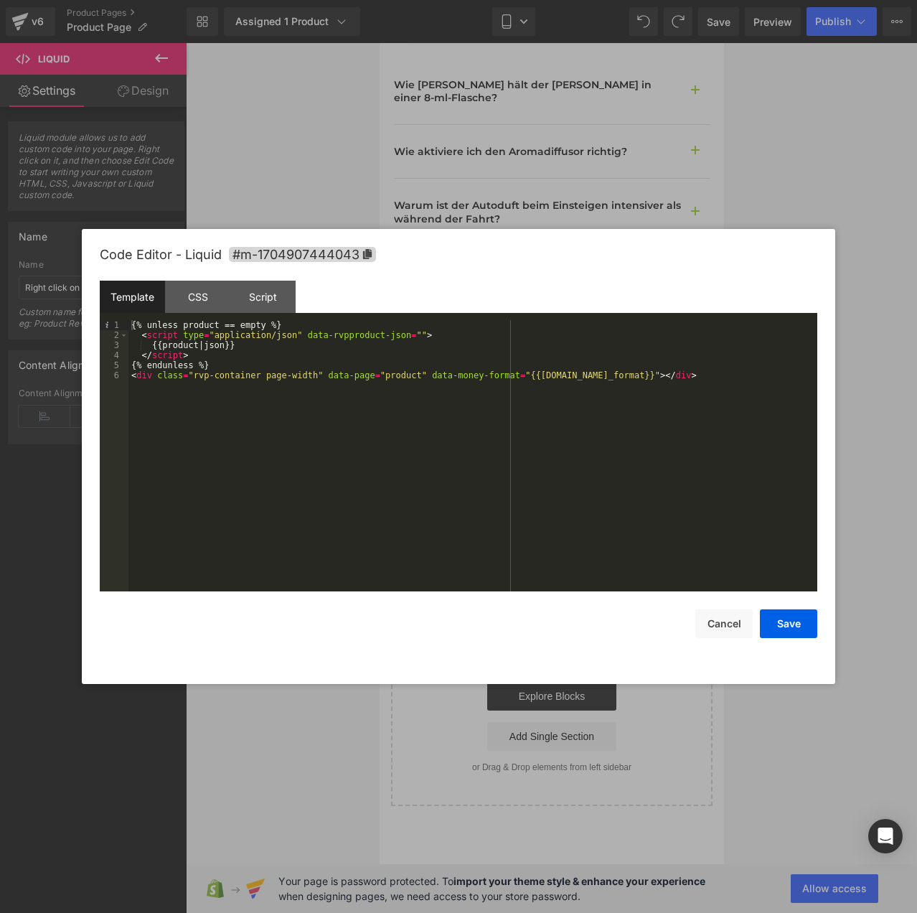
click at [362, 384] on div "{% unless product == empty %} < script type = "application/json" data-rvpproduc…" at bounding box center [472, 465] width 689 height 291
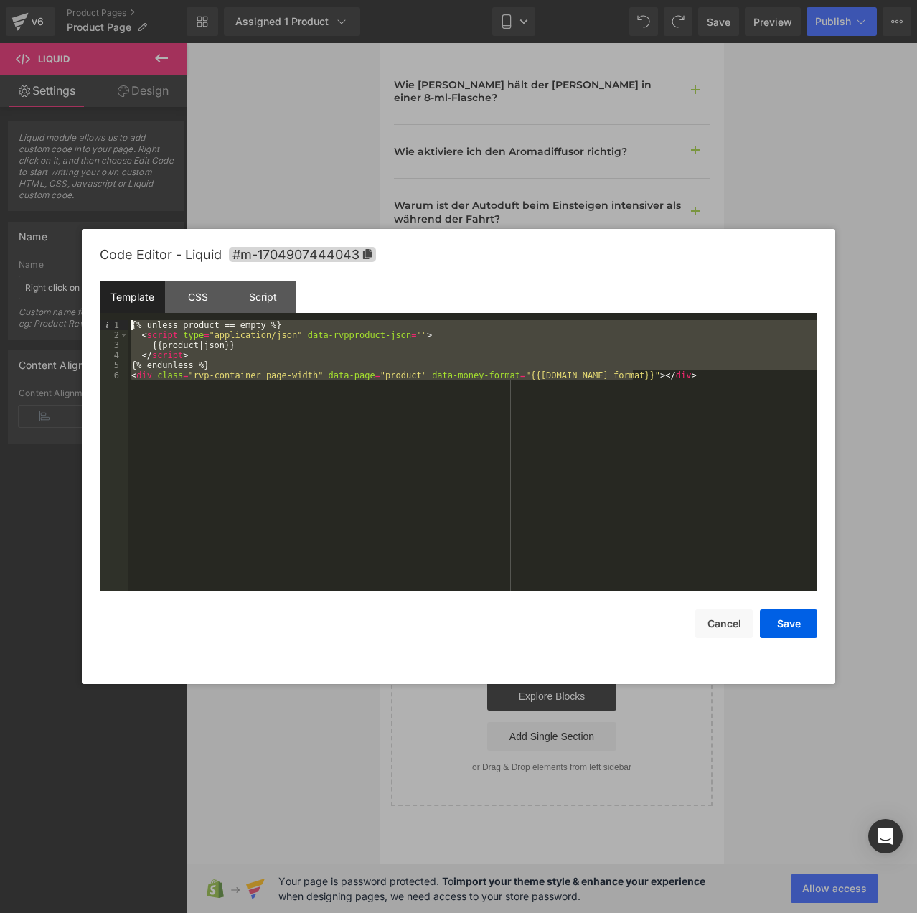
drag, startPoint x: 660, startPoint y: 374, endPoint x: 111, endPoint y: 329, distance: 550.2
click at [111, 329] on pre "1 2 3 4 5 6 {% unless product == empty %} < script type = "application/json" da…" at bounding box center [459, 455] width 718 height 271
click at [195, 296] on div "CSS" at bounding box center [197, 297] width 65 height 32
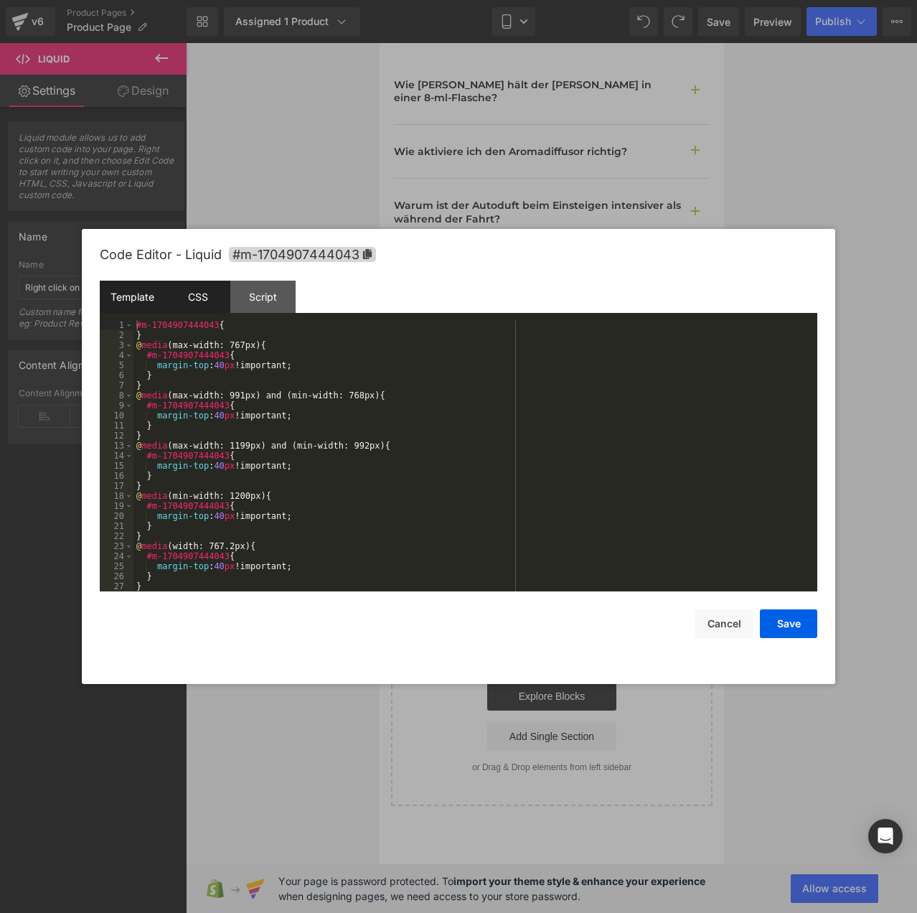
click at [142, 298] on div "Template" at bounding box center [132, 297] width 65 height 32
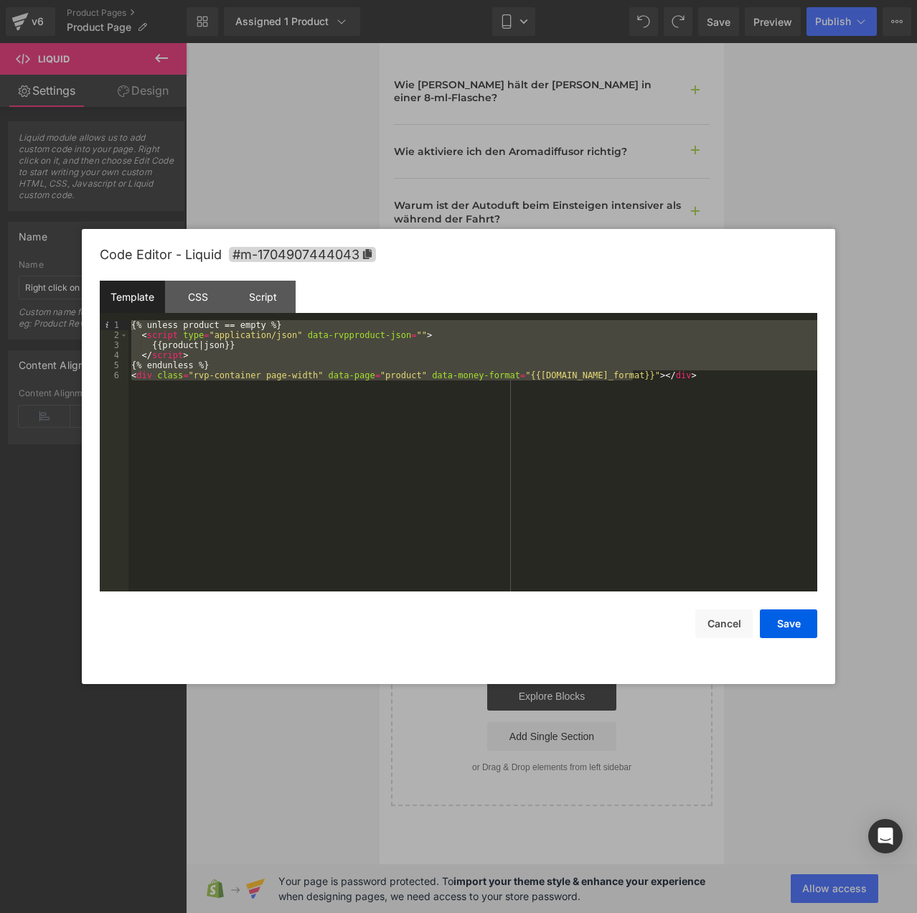
click at [454, 373] on div "{% unless product == empty %} < script type = "application/json" data-rvpproduc…" at bounding box center [472, 455] width 689 height 271
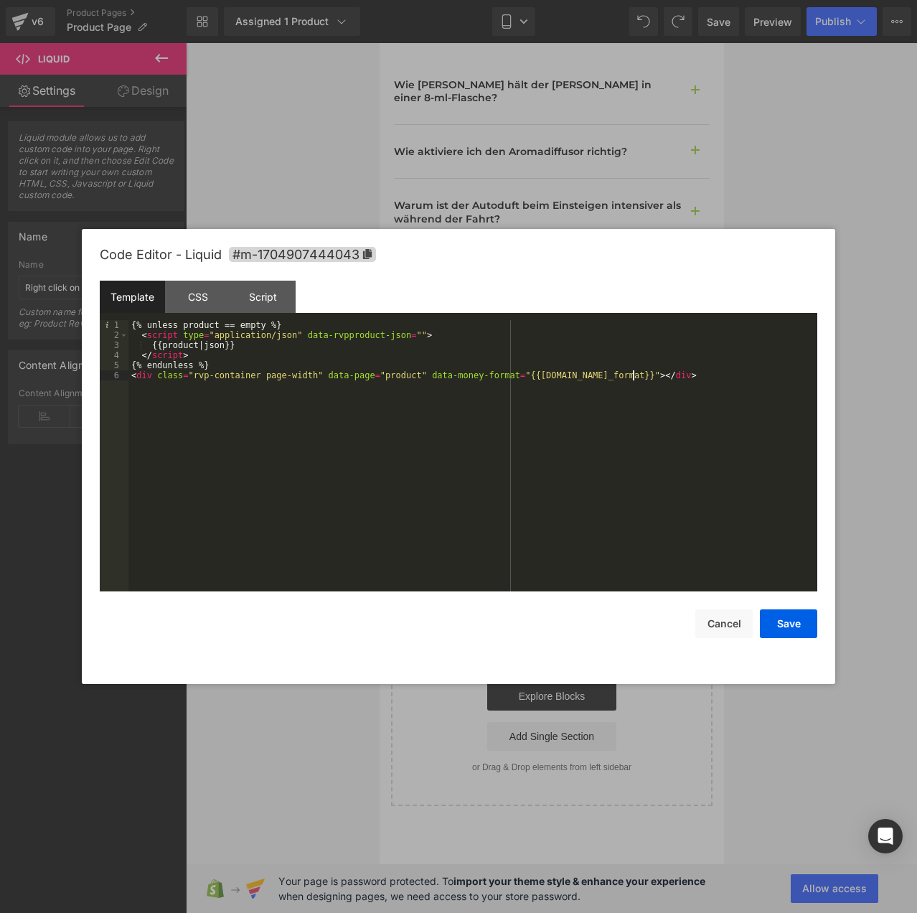
click at [652, 392] on div "{% unless product == empty %} < script type = "application/json" data-rvpproduc…" at bounding box center [472, 465] width 689 height 291
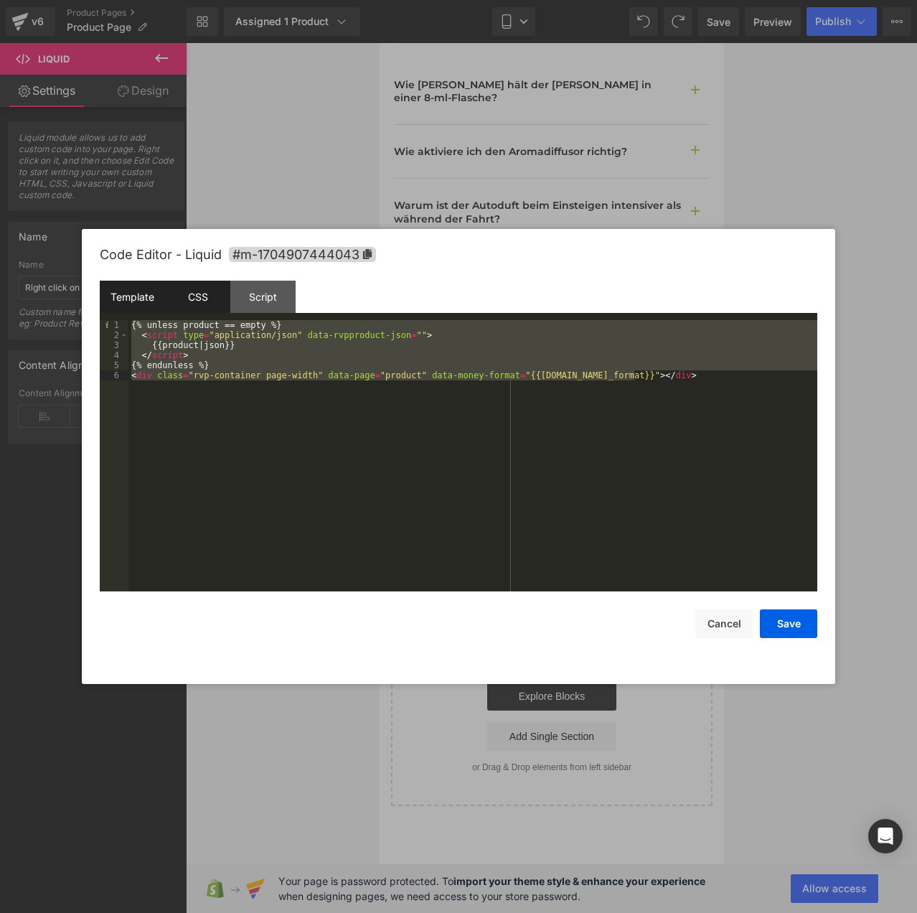
click at [197, 301] on div "CSS" at bounding box center [197, 297] width 65 height 32
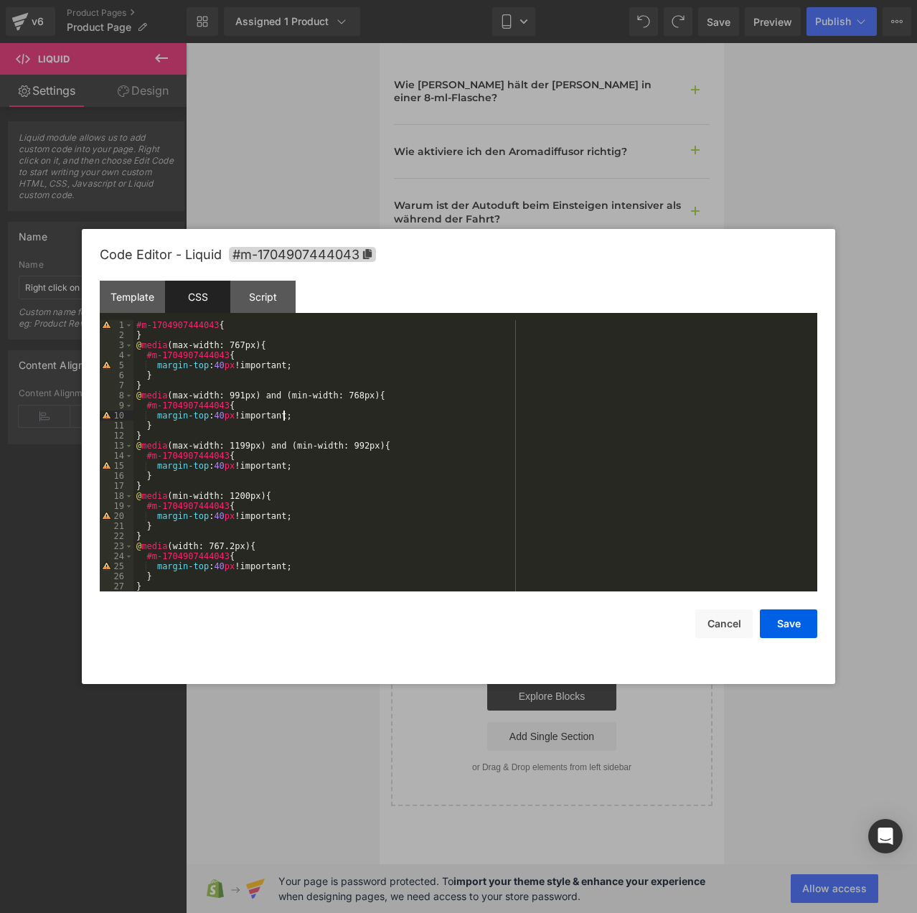
click at [361, 413] on div "#m-1704907444043 { } @ media (max-width: 767px) { #m-1704907444043 { margin-top…" at bounding box center [472, 465] width 678 height 291
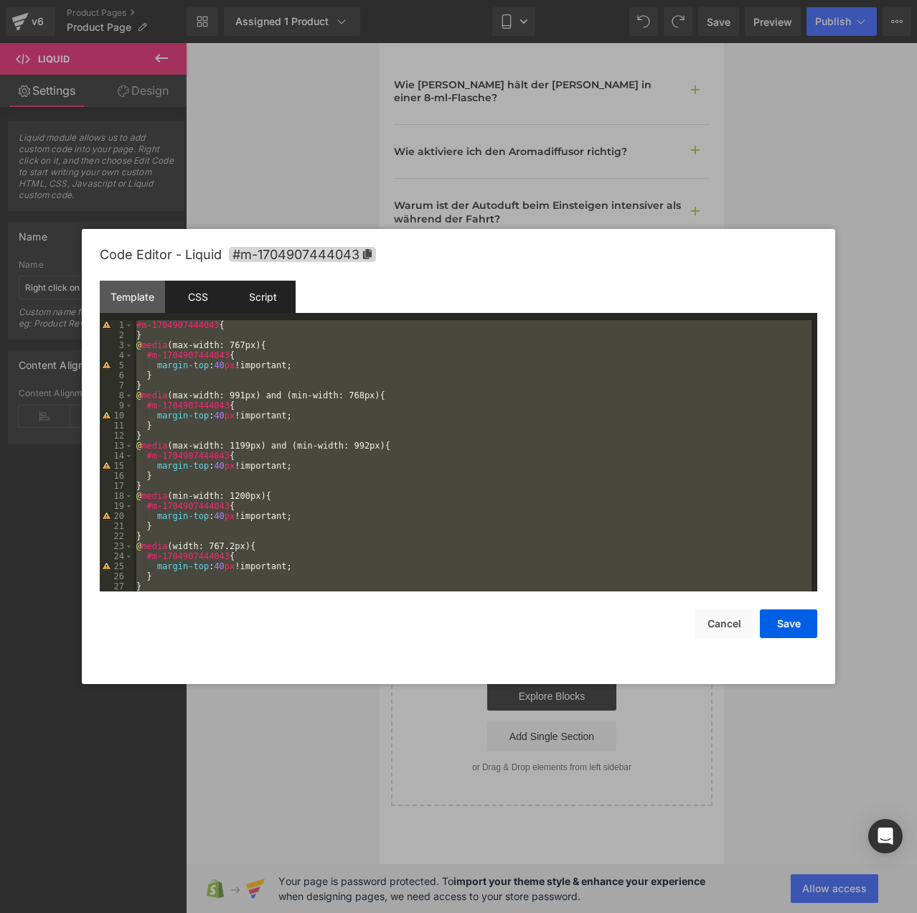
click at [263, 298] on div "Script" at bounding box center [262, 297] width 65 height 32
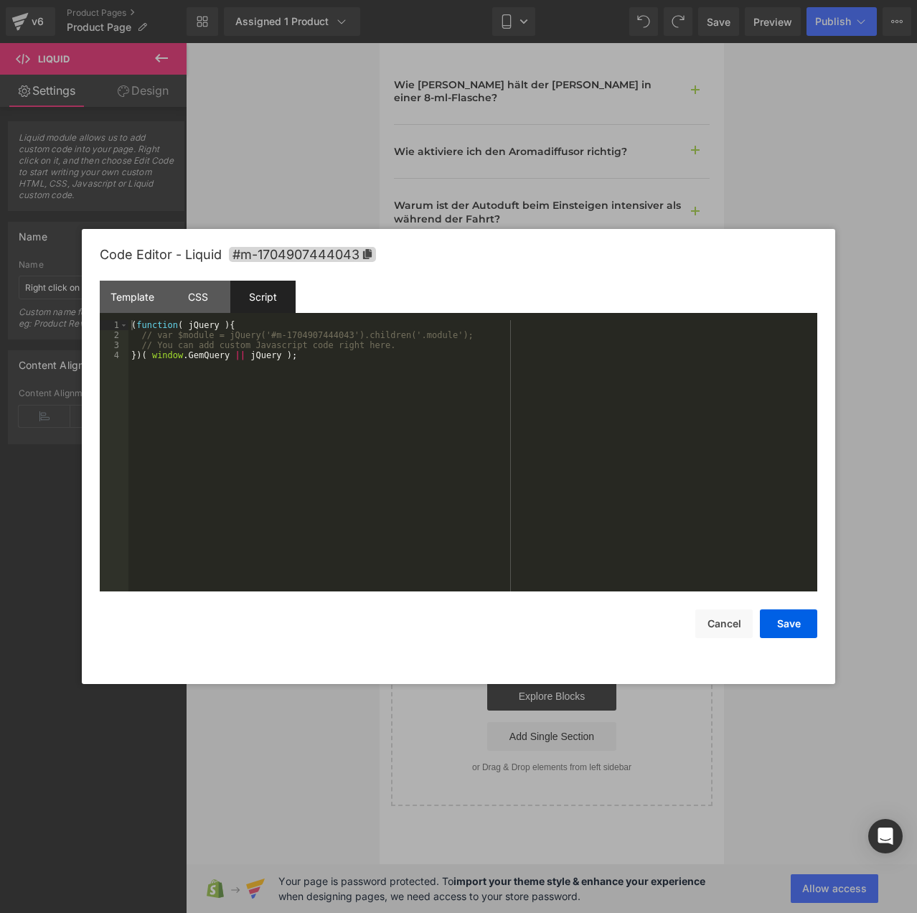
click at [276, 377] on div "( function ( jQuery ) { // var $module = jQuery('#m-1704907444043').children('.…" at bounding box center [472, 465] width 689 height 291
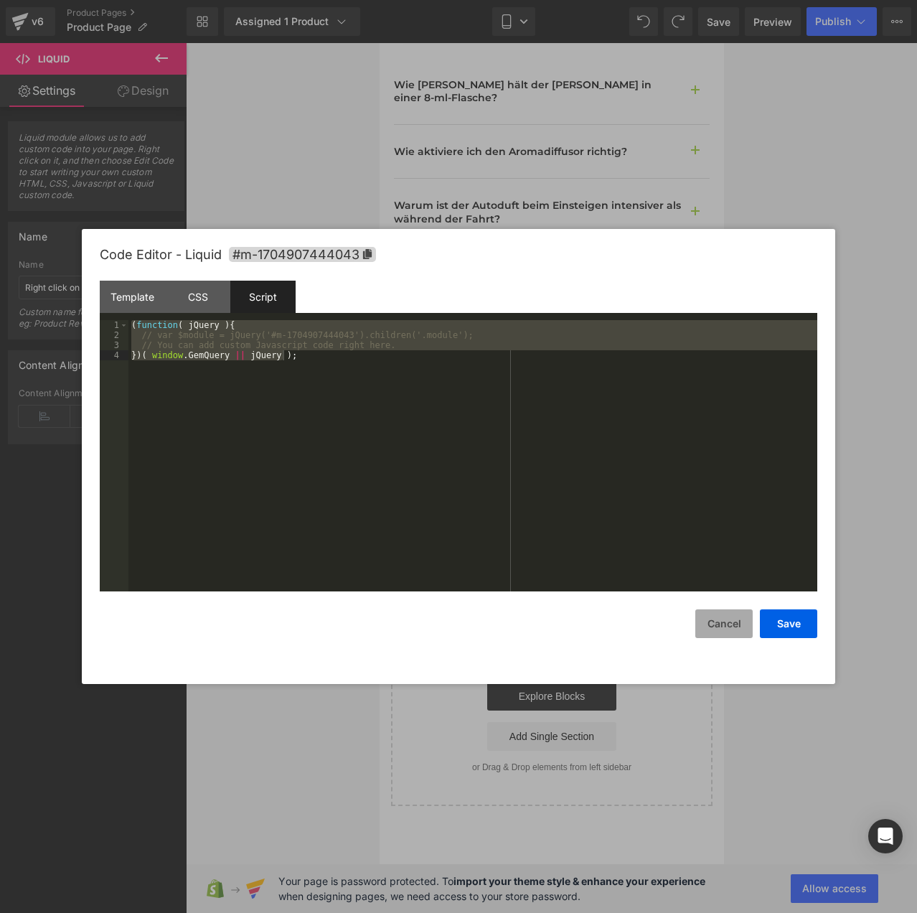
click at [725, 625] on button "Cancel" at bounding box center [723, 623] width 57 height 29
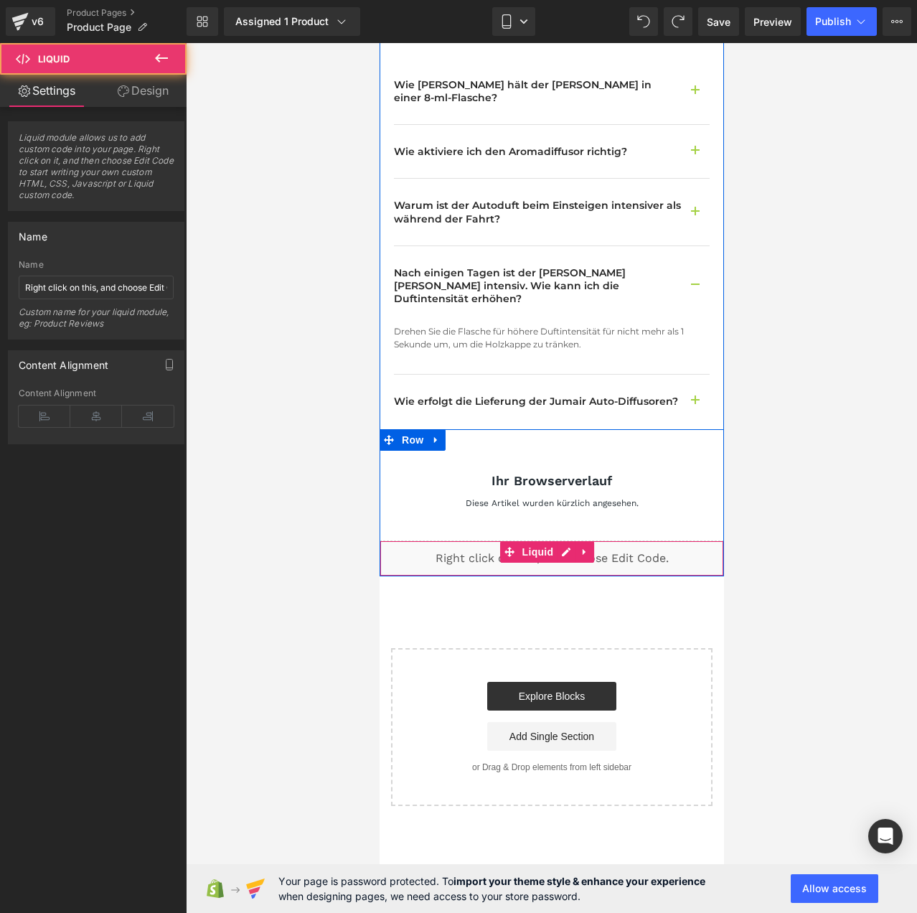
click at [677, 540] on div "Liquid" at bounding box center [551, 558] width 344 height 36
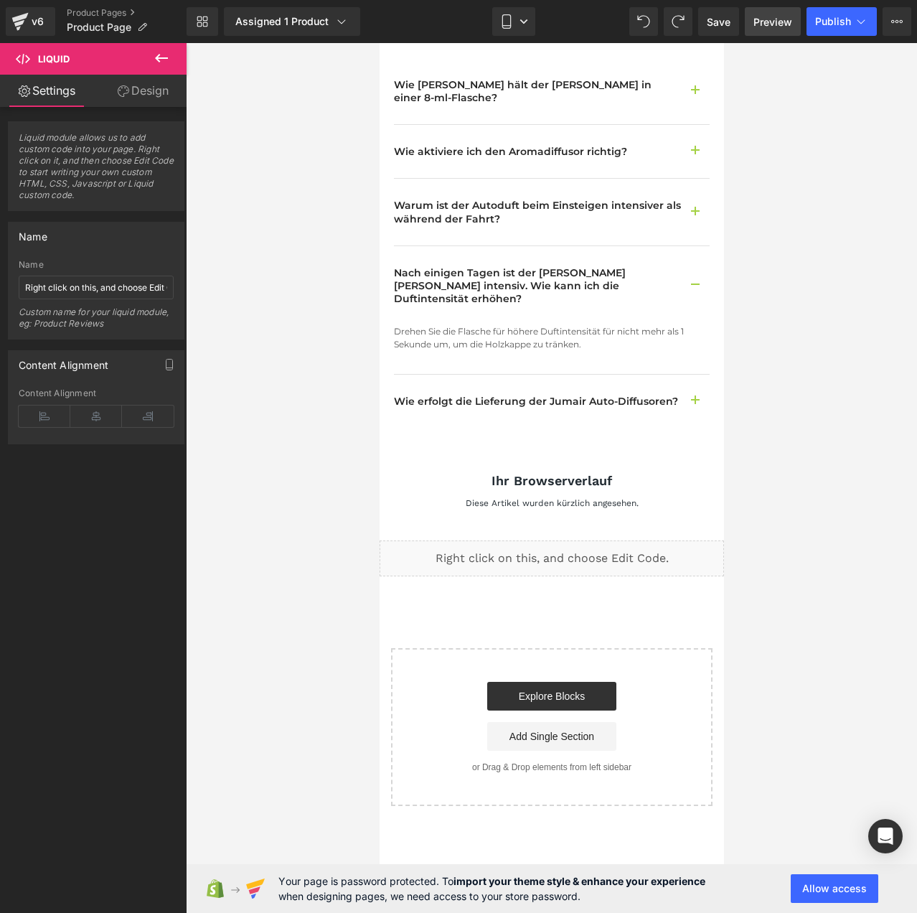
click at [772, 24] on span "Preview" at bounding box center [773, 21] width 39 height 15
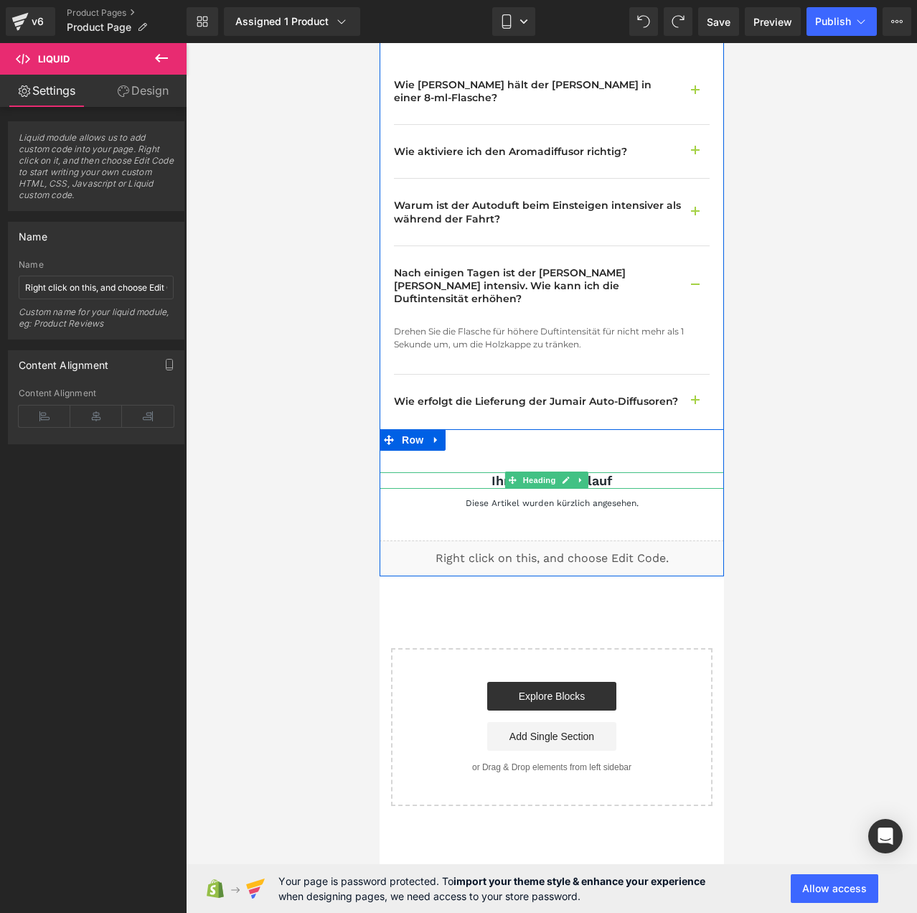
click at [635, 472] on h1 "Ihr Browserverlauf" at bounding box center [551, 480] width 344 height 17
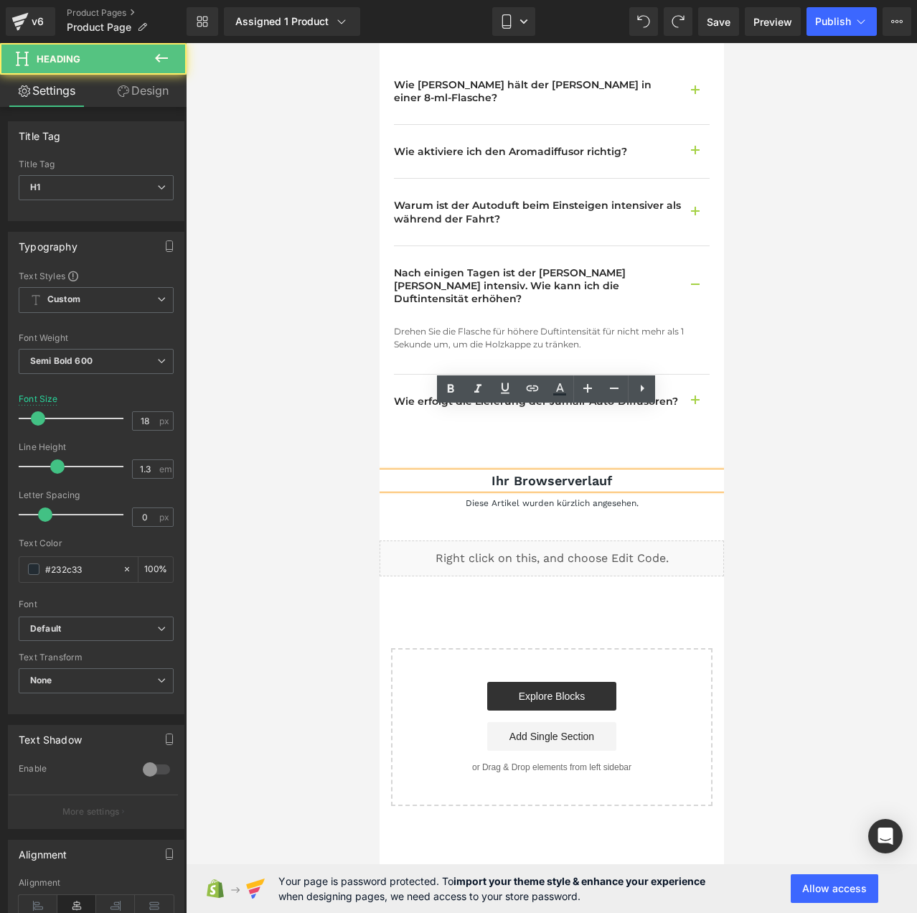
click at [567, 472] on h1 "Ihr Browserverlauf" at bounding box center [551, 480] width 344 height 17
copy h1 "Ihr Browserverlauf"
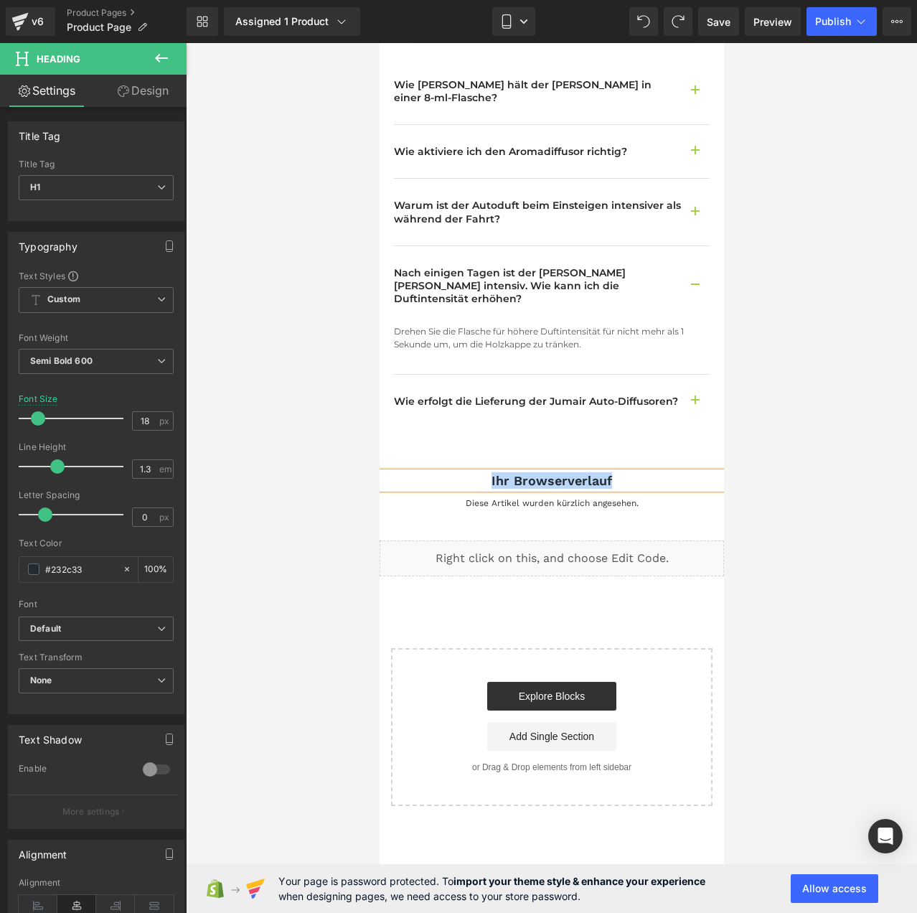
click at [611, 496] on p "Diese Artikel wurden kürzlich angesehen." at bounding box center [551, 504] width 344 height 16
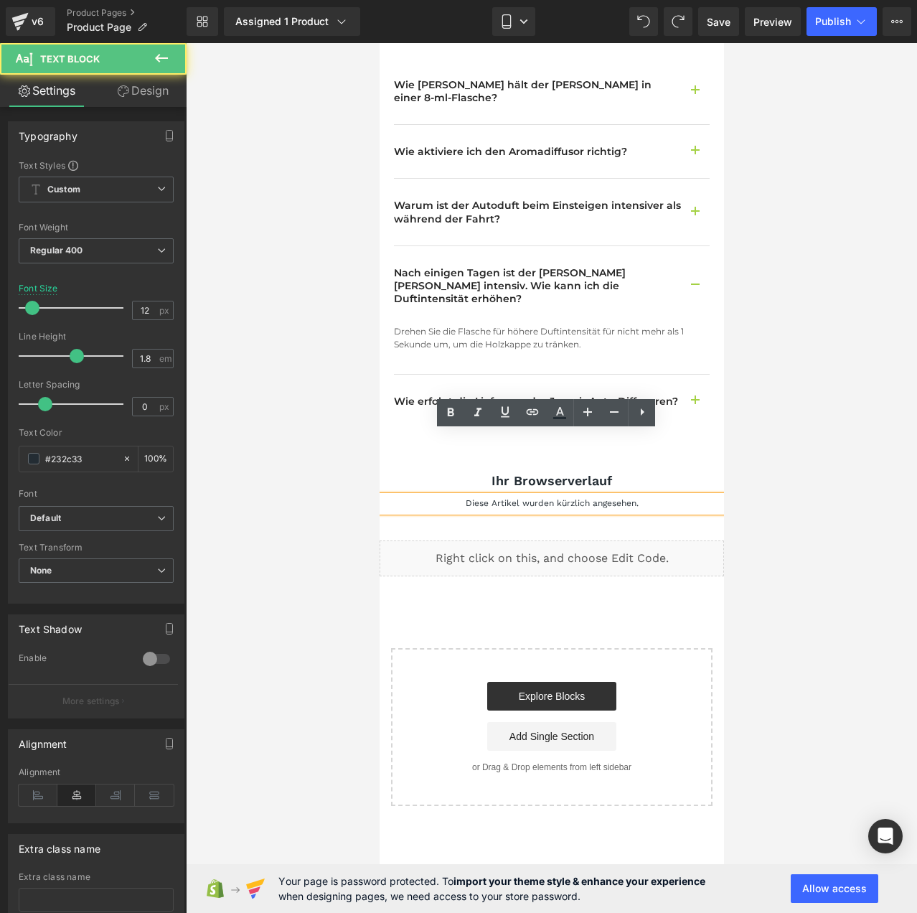
click at [633, 496] on p "Diese Artikel wurden kürzlich angesehen." at bounding box center [551, 504] width 344 height 16
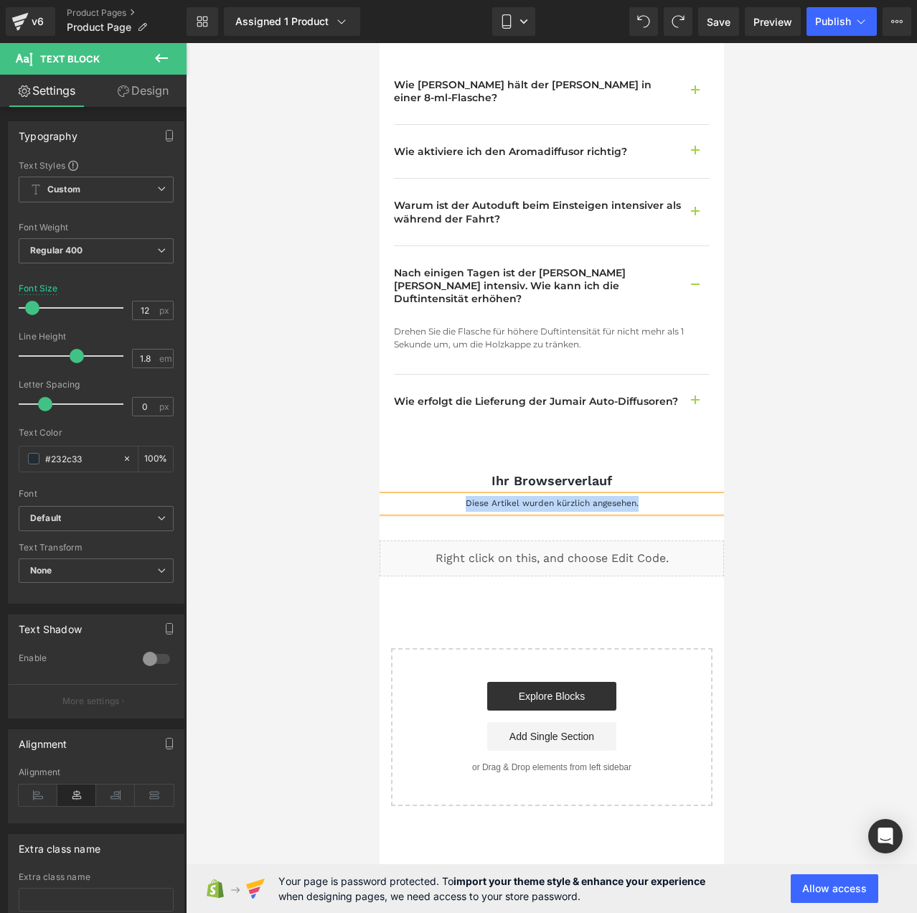
copy p "Diese Artikel wurden kürzlich angesehen."
